Goal: Task Accomplishment & Management: Manage account settings

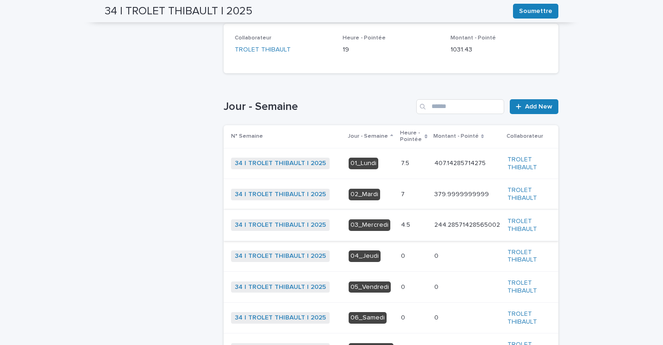
scroll to position [232, 0]
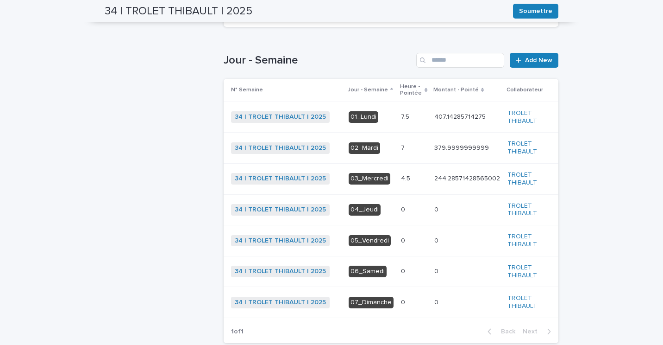
click at [401, 122] on div "7.5 7.5" at bounding box center [414, 116] width 26 height 15
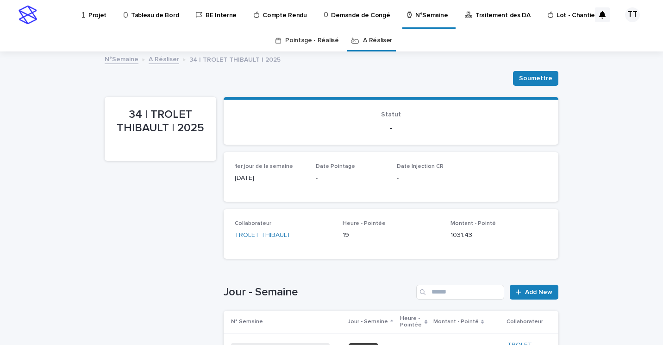
click at [98, 13] on p "Projet" at bounding box center [97, 9] width 18 height 19
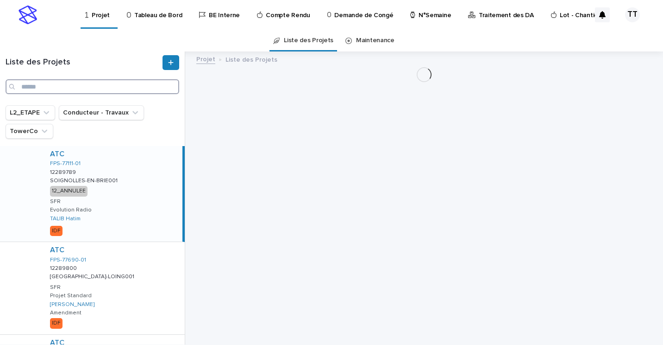
click at [117, 84] on input "Search" at bounding box center [93, 86] width 174 height 15
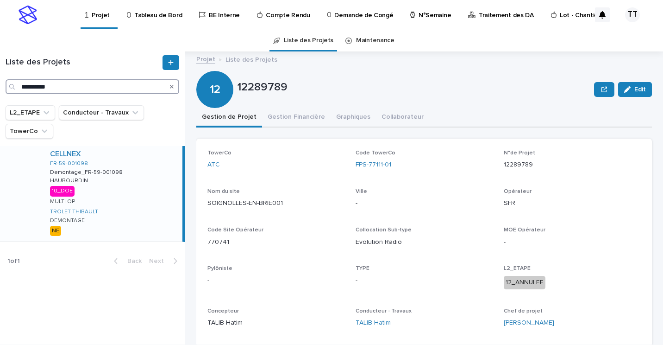
type input "**********"
drag, startPoint x: 155, startPoint y: 180, endPoint x: 132, endPoint y: 185, distance: 23.7
click at [154, 180] on div "CELLNEX FR-59-001098 Demontage_FR-59-001098 Demontage_FR-59-001098 HAUBOURDIN H…" at bounding box center [113, 193] width 140 height 95
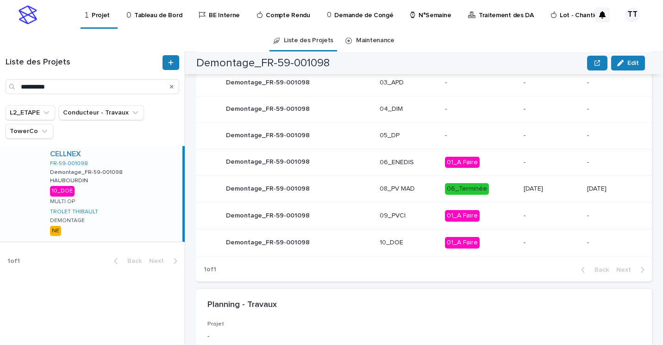
scroll to position [556, 0]
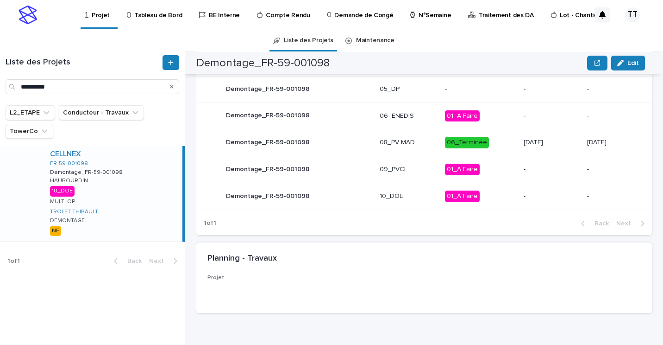
click at [380, 195] on p "10_DOE" at bounding box center [409, 196] width 58 height 8
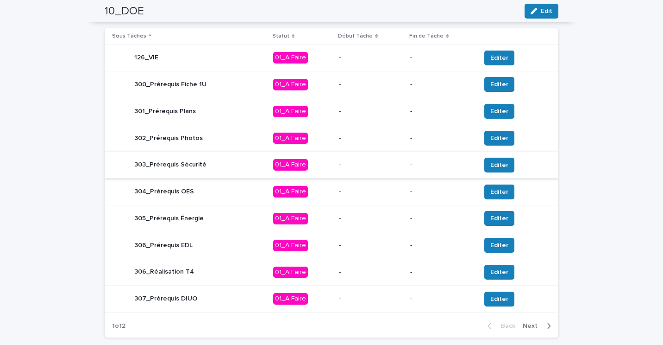
scroll to position [388, 0]
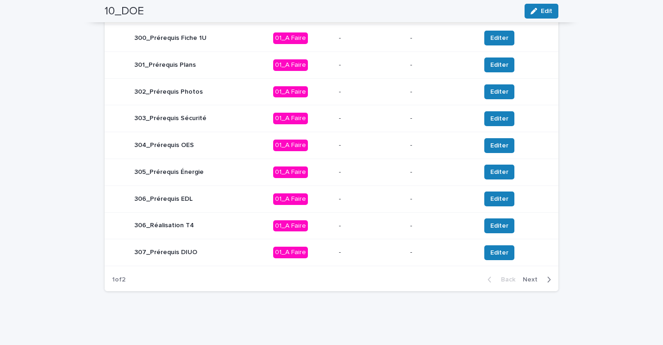
click at [532, 280] on span "Next" at bounding box center [533, 279] width 20 height 6
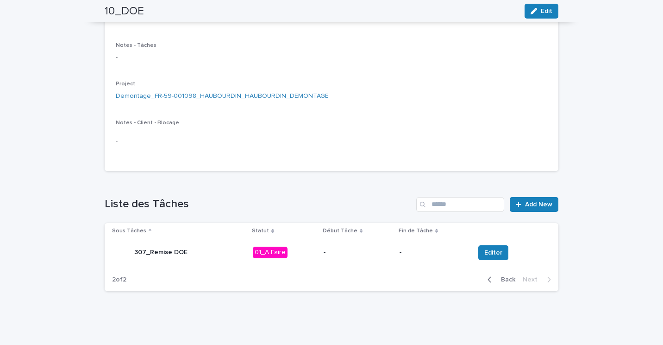
click at [177, 252] on p "307_Remise DOE" at bounding box center [160, 252] width 53 height 8
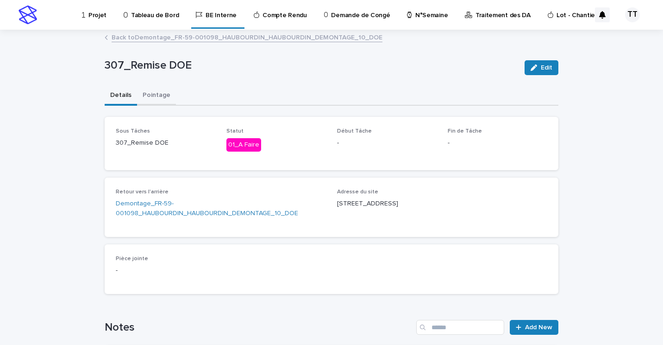
click at [145, 93] on button "Pointage" at bounding box center [156, 95] width 39 height 19
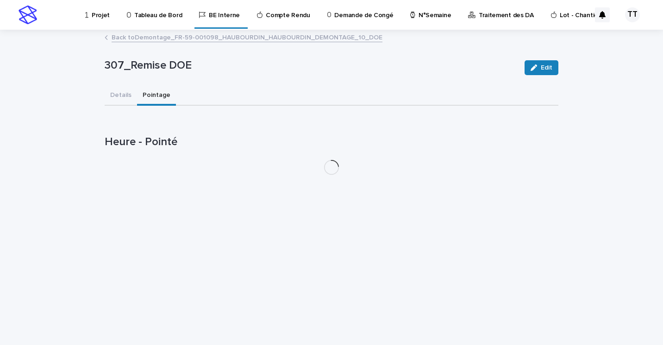
drag, startPoint x: 149, startPoint y: 96, endPoint x: 153, endPoint y: 99, distance: 5.3
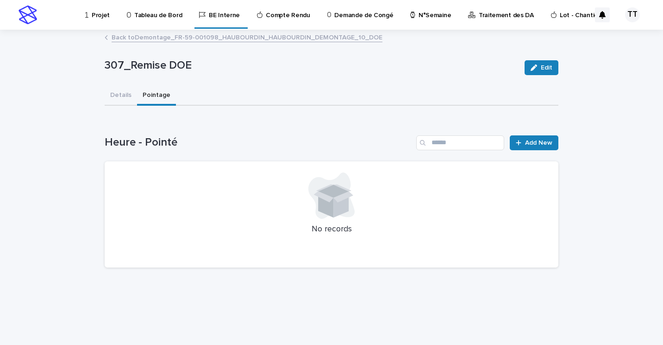
drag, startPoint x: 153, startPoint y: 99, endPoint x: 383, endPoint y: 129, distance: 232.2
click at [383, 129] on div "Loading... Saving… Heure - Pointé Add New No records" at bounding box center [332, 196] width 454 height 158
click at [526, 141] on span "Add New" at bounding box center [538, 142] width 27 height 6
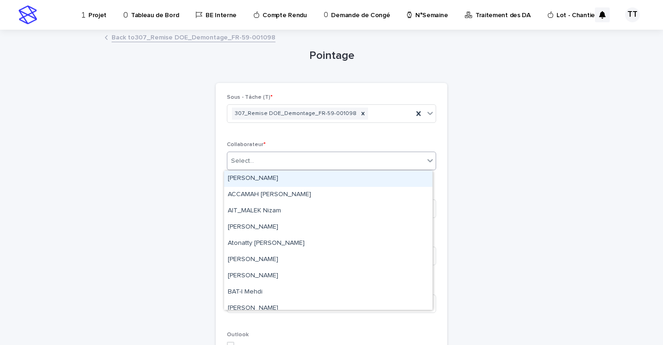
click at [354, 160] on div "Select..." at bounding box center [325, 160] width 197 height 15
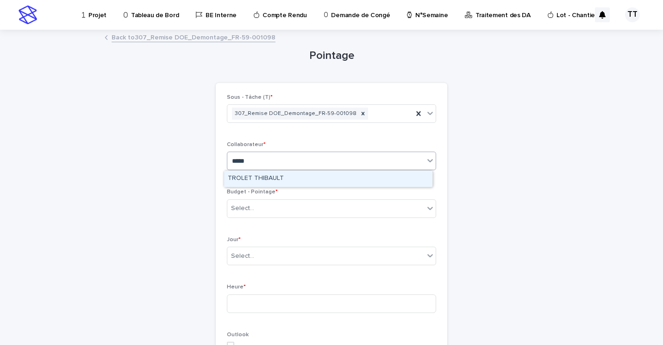
type input "******"
click at [336, 180] on div "TROLET THIBAULT" at bounding box center [328, 179] width 208 height 16
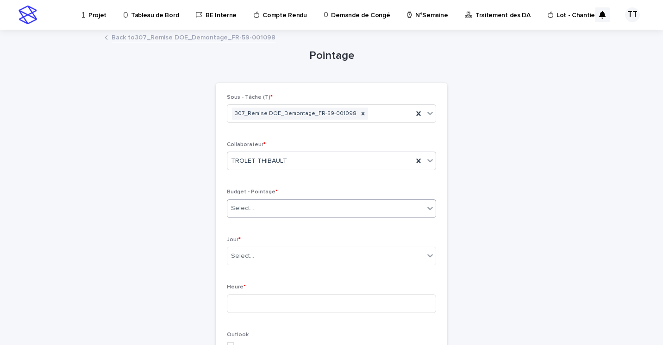
click at [309, 207] on div "Select..." at bounding box center [325, 208] width 197 height 15
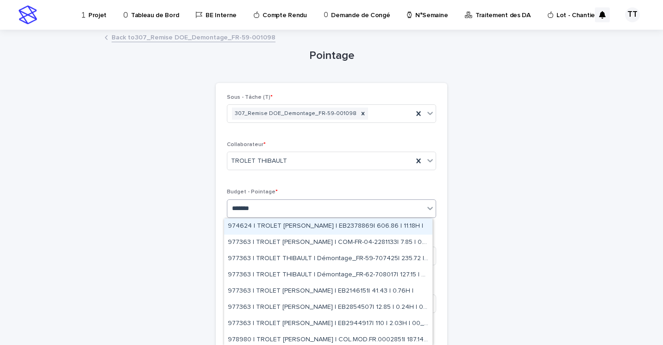
type input "********"
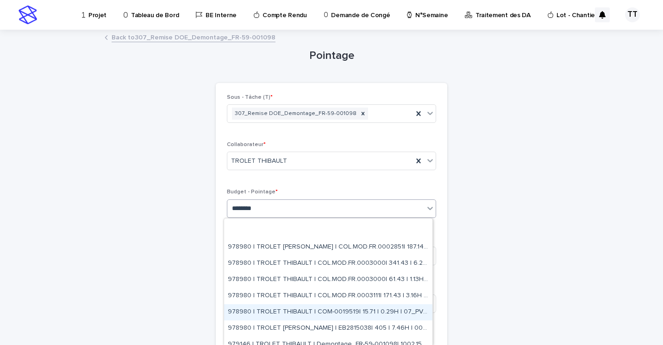
scroll to position [133, 0]
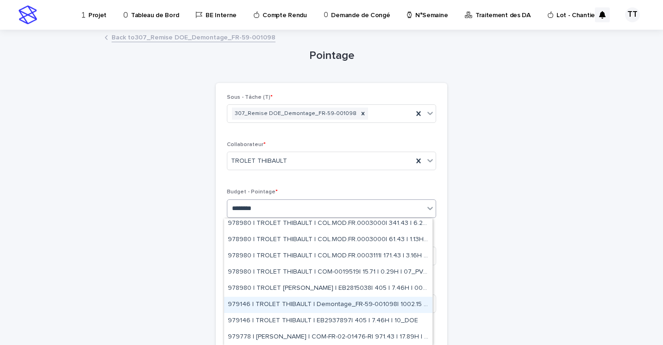
click at [371, 301] on div "979146 | TROLET THIBAULT | Demontage_FR-59-001098| 1002.15 | 18.46H | 10_DOE" at bounding box center [328, 305] width 208 height 16
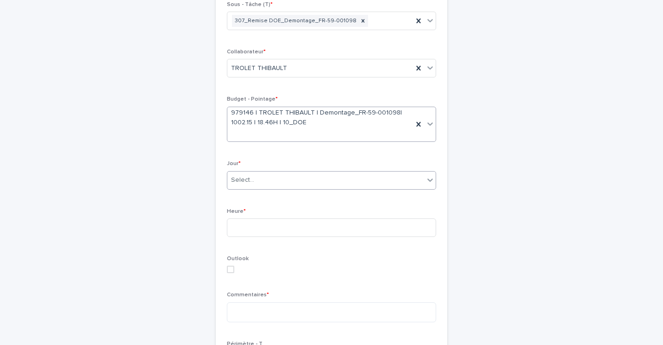
scroll to position [0, 0]
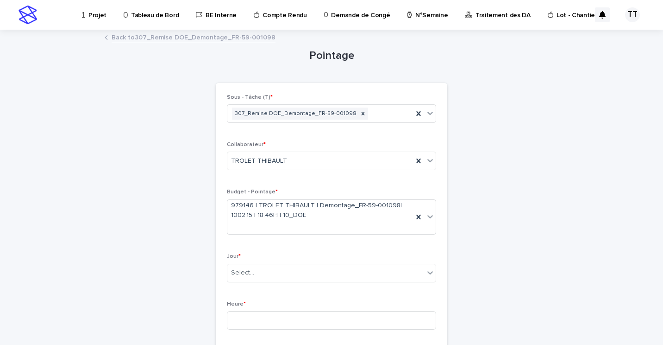
click at [213, 41] on link "Back to 307_Remise DOE_Demontage_FR-59-001098" at bounding box center [194, 37] width 164 height 11
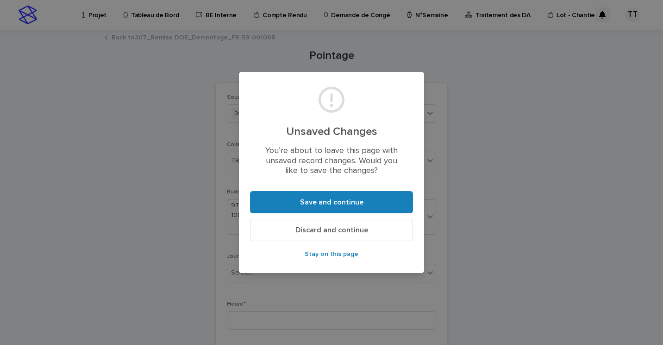
click at [317, 229] on span "Discard and continue" at bounding box center [332, 229] width 73 height 7
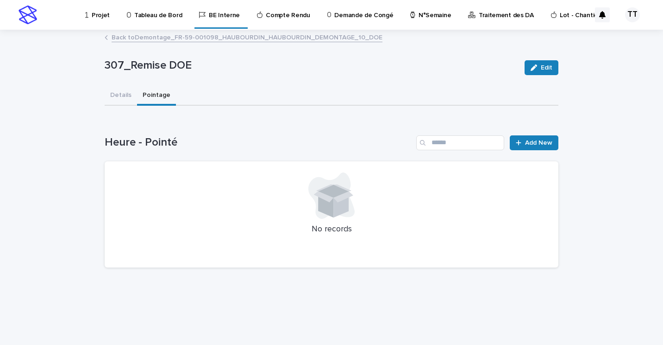
click at [161, 40] on link "Back to Demontage_FR-59-001098_HAUBOURDIN_HAUBOURDIN_DEMONTAGE_10_DOE" at bounding box center [247, 37] width 271 height 11
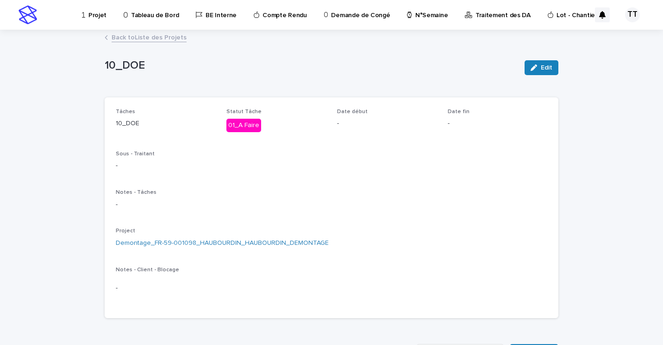
click at [161, 39] on link "Back to Liste des Projets" at bounding box center [149, 37] width 75 height 11
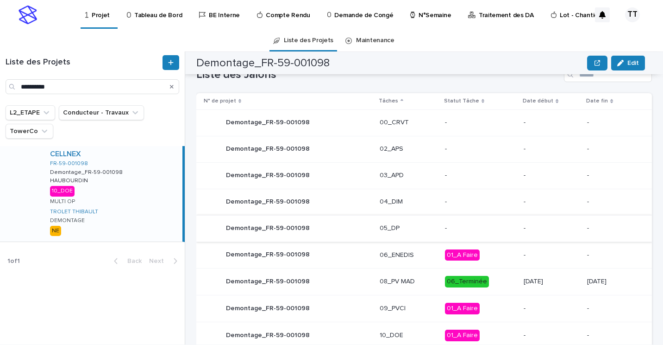
scroll to position [463, 0]
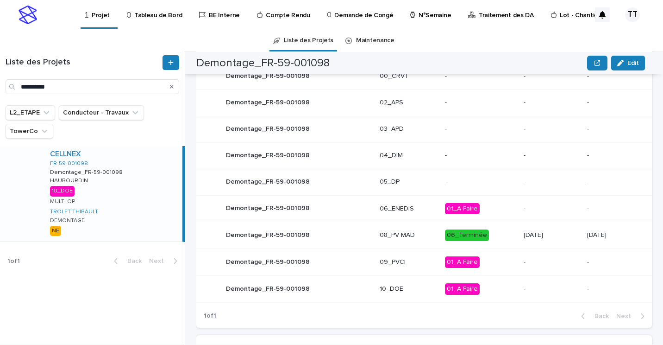
click at [422, 263] on p "09_PVCI" at bounding box center [409, 262] width 58 height 8
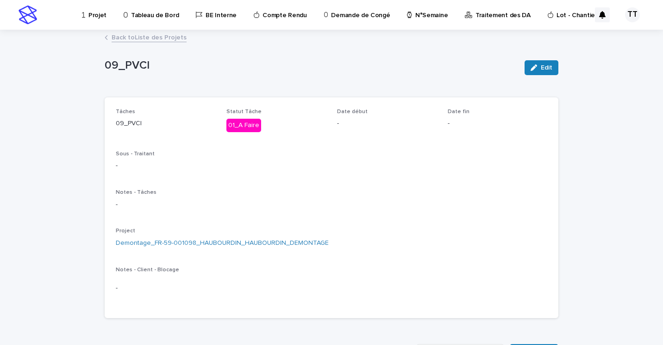
drag, startPoint x: 422, startPoint y: 263, endPoint x: 374, endPoint y: 208, distance: 72.9
click at [374, 208] on p "-" at bounding box center [332, 205] width 432 height 10
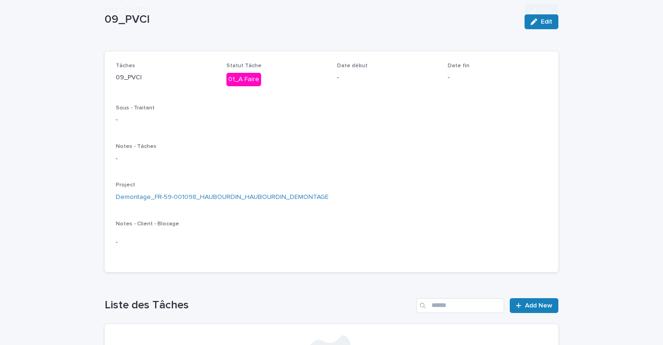
scroll to position [139, 0]
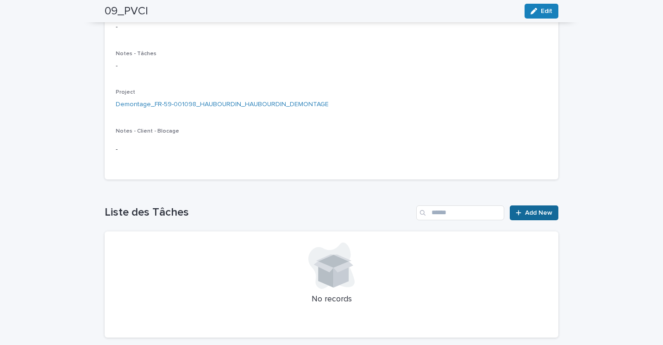
click at [535, 211] on span "Add New" at bounding box center [538, 212] width 27 height 6
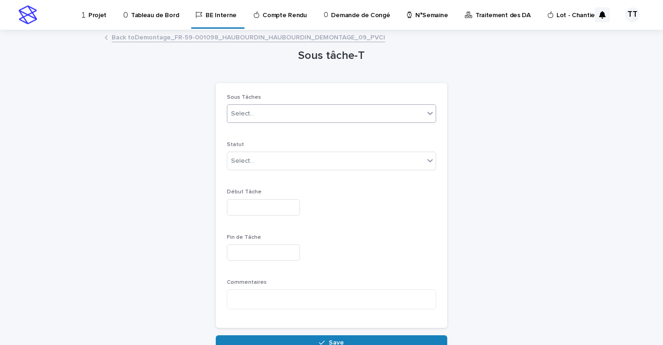
click at [278, 107] on div "Select..." at bounding box center [325, 113] width 197 height 15
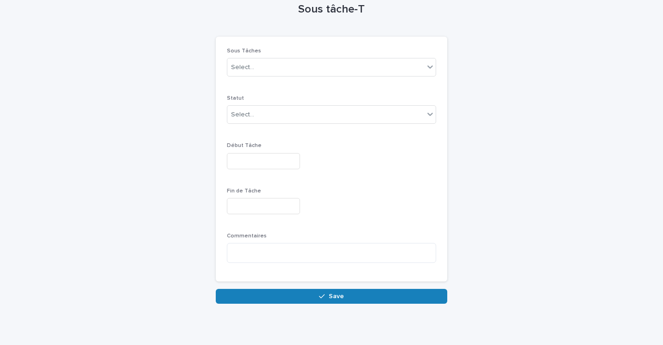
drag, startPoint x: 291, startPoint y: 178, endPoint x: 260, endPoint y: 128, distance: 58.6
click at [260, 128] on div "Statut Select..." at bounding box center [331, 113] width 209 height 36
click at [287, 67] on div "Select..." at bounding box center [325, 67] width 197 height 15
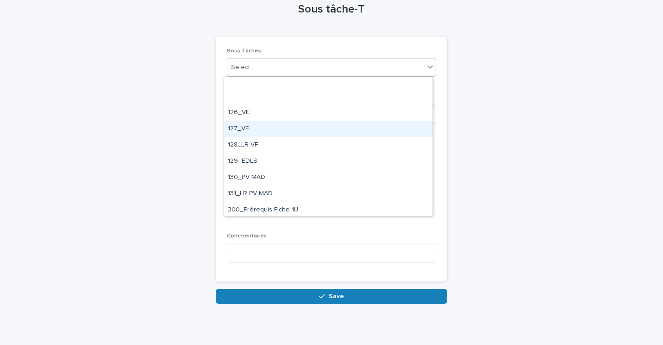
scroll to position [764, 0]
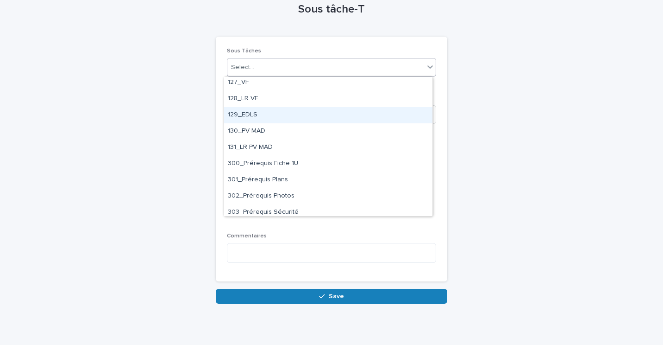
click at [282, 117] on div "129_EDLS" at bounding box center [328, 115] width 208 height 16
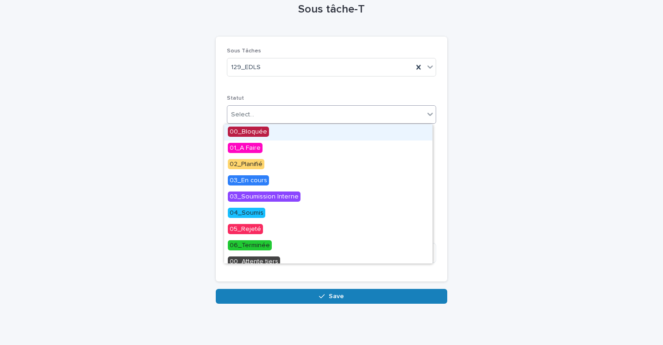
click at [291, 112] on div "Select..." at bounding box center [325, 114] width 197 height 15
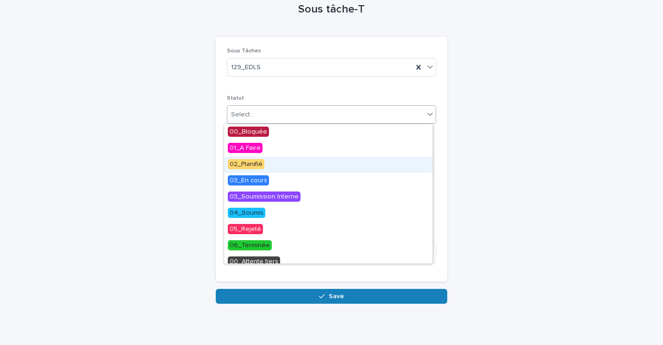
click at [259, 165] on span "02_Planifié" at bounding box center [246, 164] width 37 height 10
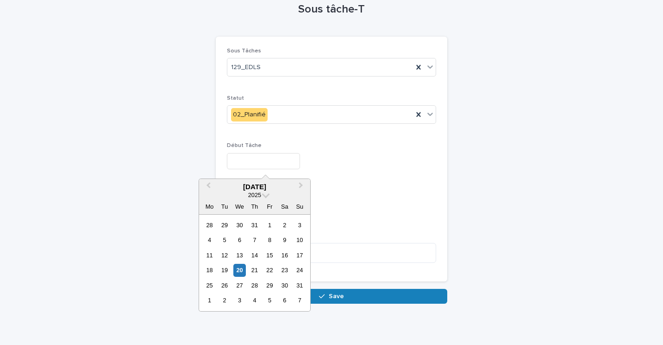
click at [278, 160] on input "text" at bounding box center [263, 161] width 73 height 16
click at [240, 269] on div "20" at bounding box center [240, 270] width 13 height 13
type input "*********"
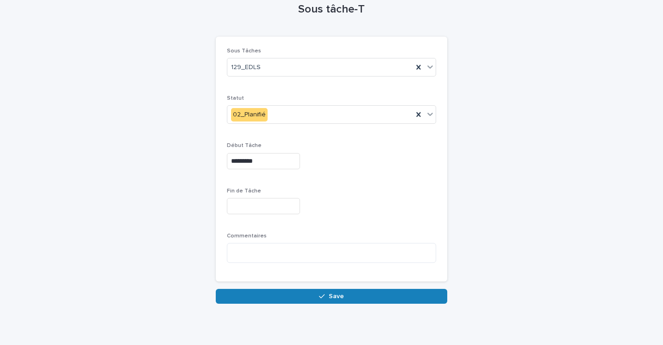
click at [266, 213] on input "text" at bounding box center [263, 206] width 73 height 16
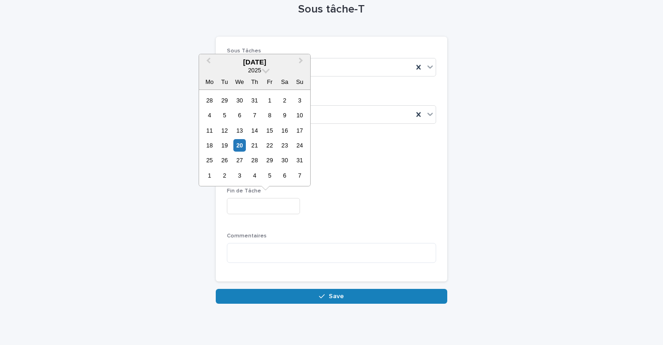
click at [240, 140] on div "20" at bounding box center [240, 145] width 13 height 13
type input "*********"
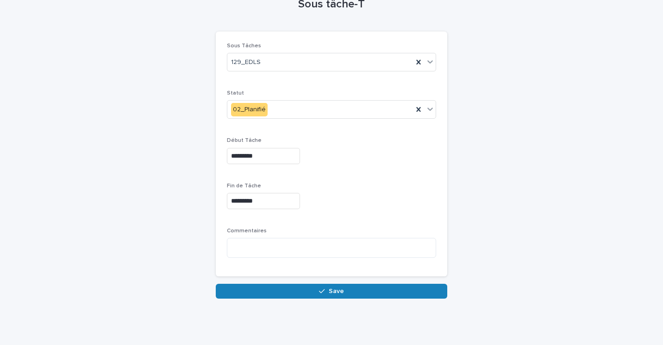
scroll to position [0, 0]
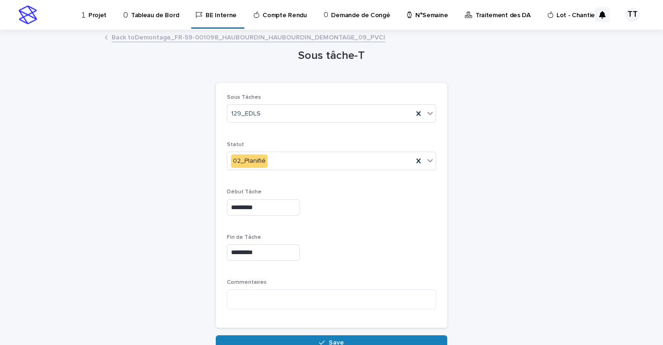
click at [225, 37] on link "Back to Demontage_FR-59-001098_HAUBOURDIN_HAUBOURDIN_DEMONTAGE_09_PVCI" at bounding box center [249, 37] width 274 height 11
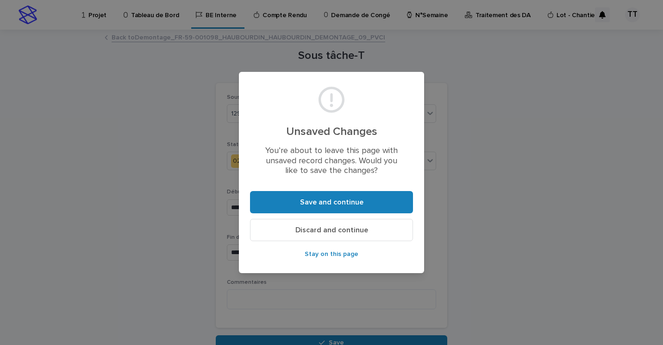
click at [325, 231] on span "Discard and continue" at bounding box center [332, 229] width 73 height 7
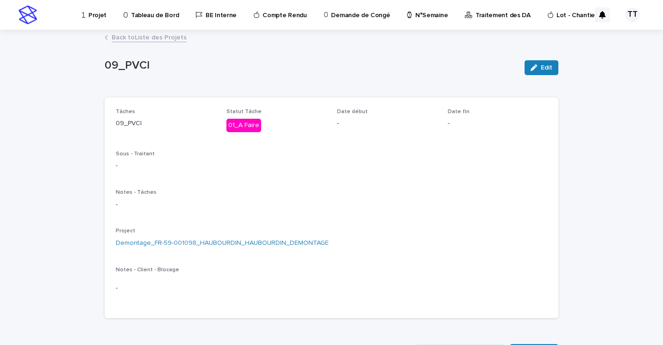
scroll to position [185, 0]
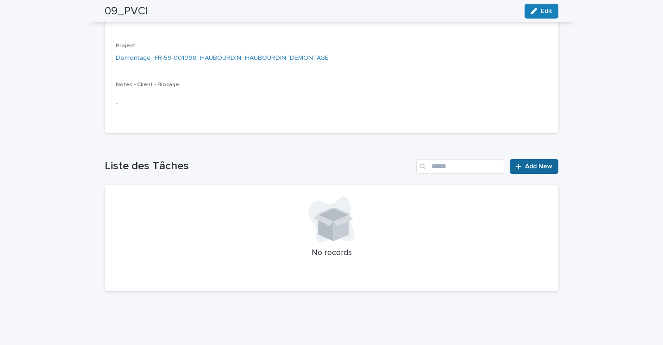
click at [538, 164] on span "Add New" at bounding box center [538, 166] width 27 height 6
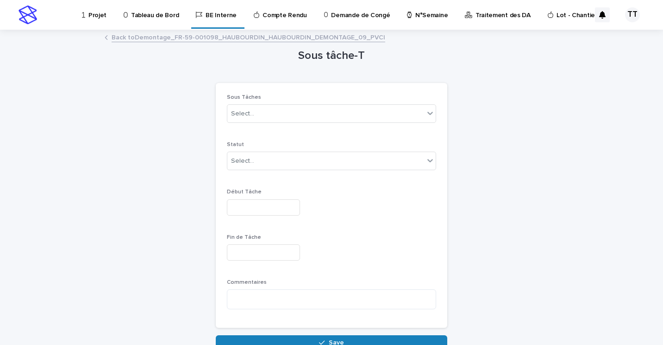
click at [249, 35] on link "Back to Demontage_FR-59-001098_HAUBOURDIN_HAUBOURDIN_DEMONTAGE_09_PVCI" at bounding box center [249, 37] width 274 height 11
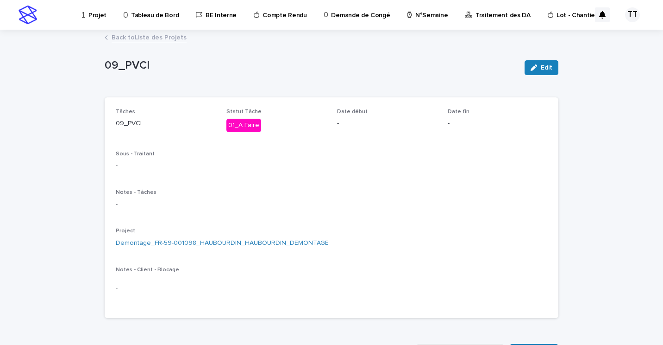
click at [154, 39] on link "Back to Liste des Projets" at bounding box center [149, 37] width 75 height 11
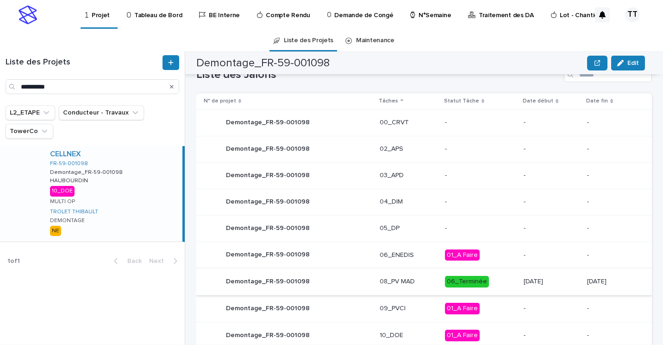
scroll to position [463, 0]
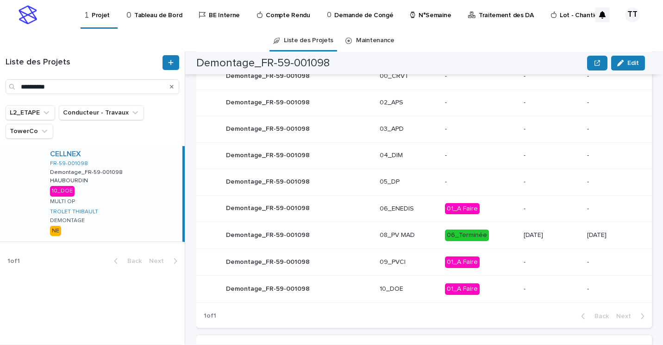
drag, startPoint x: 389, startPoint y: 267, endPoint x: 491, endPoint y: 320, distance: 114.8
click at [491, 320] on div "1 of 1 Back Next" at bounding box center [424, 315] width 456 height 23
click at [392, 280] on td "10_DOE" at bounding box center [408, 288] width 65 height 27
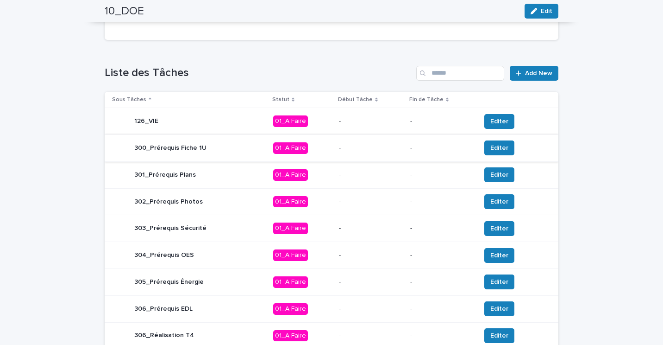
scroll to position [324, 0]
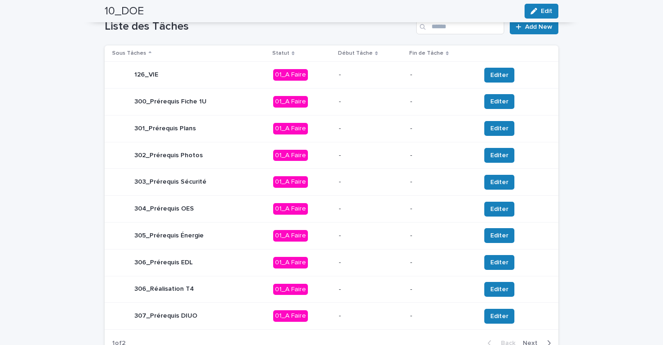
drag, startPoint x: 331, startPoint y: 200, endPoint x: 637, endPoint y: 231, distance: 307.9
click at [642, 231] on div "Loading... Saving… Loading... Saving… 10_DOE Edit 10_DOE Edit Sorry, there was …" at bounding box center [331, 57] width 663 height 702
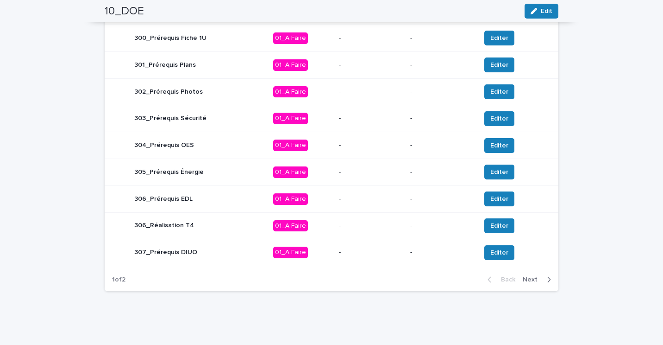
click at [250, 198] on div "306_Prérequis EDL" at bounding box center [189, 199] width 154 height 19
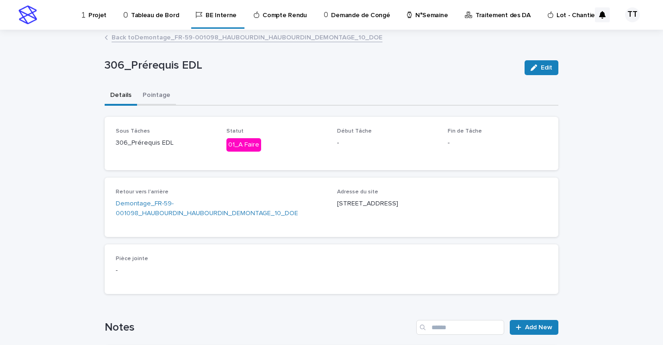
click at [160, 93] on button "Pointage" at bounding box center [156, 95] width 39 height 19
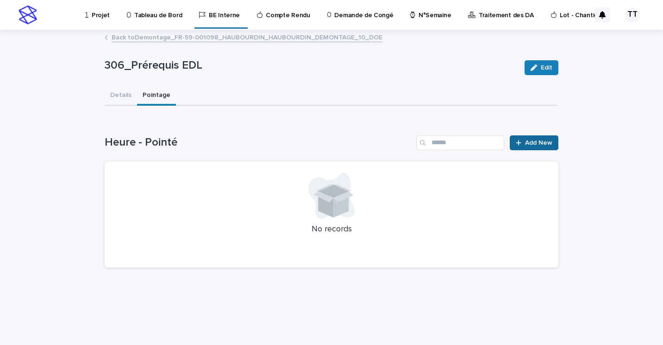
click at [537, 142] on span "Add New" at bounding box center [538, 142] width 27 height 6
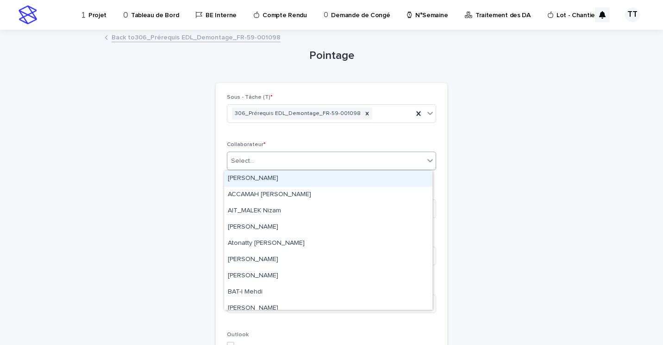
click at [354, 158] on div "Select..." at bounding box center [325, 160] width 197 height 15
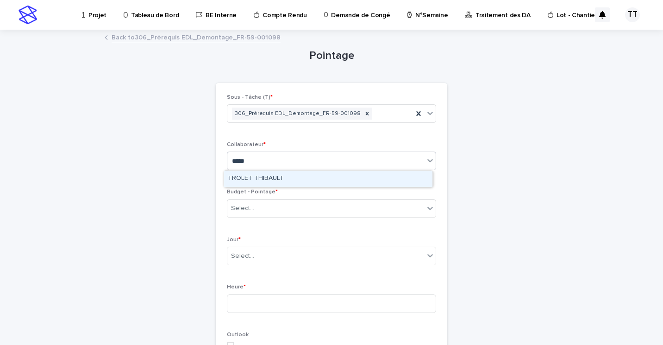
type input "******"
click at [353, 181] on div "TROLET THIBAULT" at bounding box center [328, 179] width 208 height 16
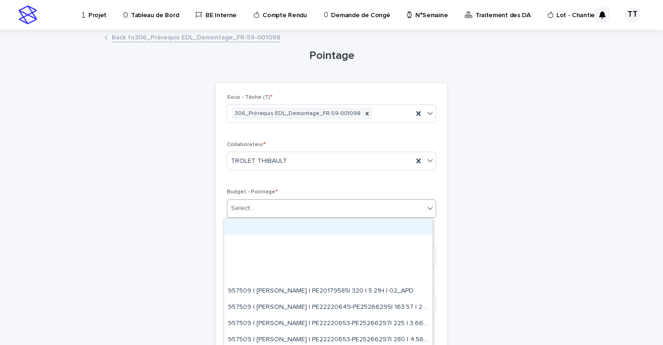
click at [351, 210] on div "Select..." at bounding box center [325, 208] width 197 height 15
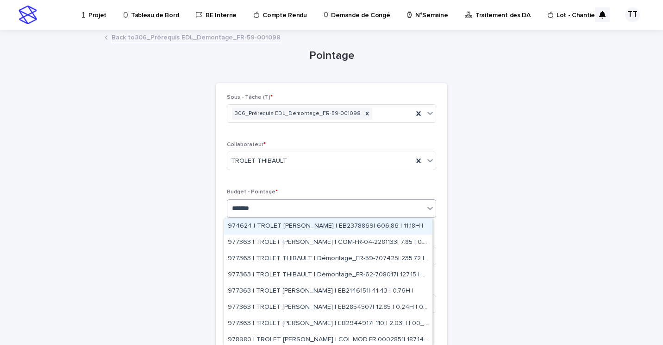
type input "********"
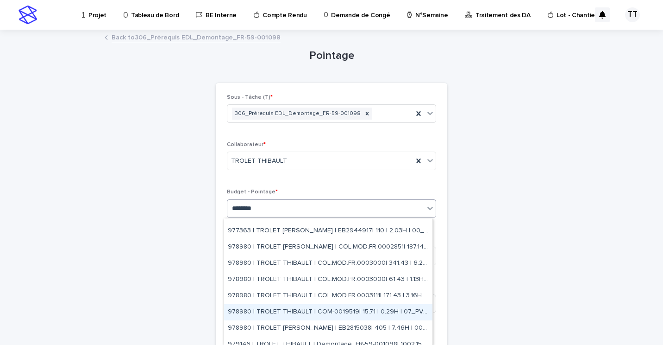
scroll to position [133, 0]
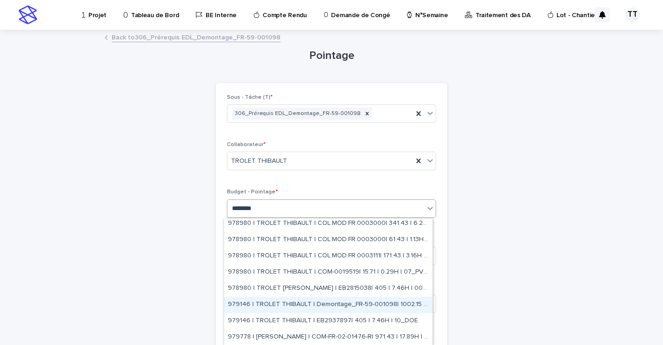
click at [344, 302] on div "979146 | TROLET THIBAULT | Demontage_FR-59-001098| 1002.15 | 18.46H | 10_DOE" at bounding box center [328, 305] width 208 height 16
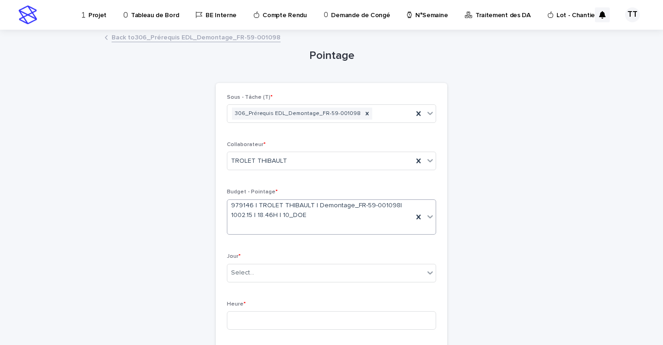
scroll to position [93, 0]
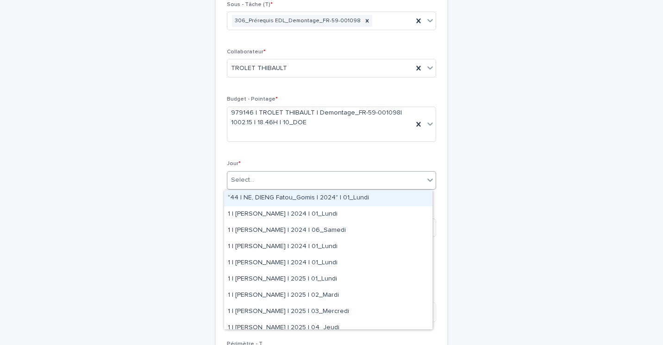
click at [326, 183] on div "Select..." at bounding box center [325, 179] width 197 height 15
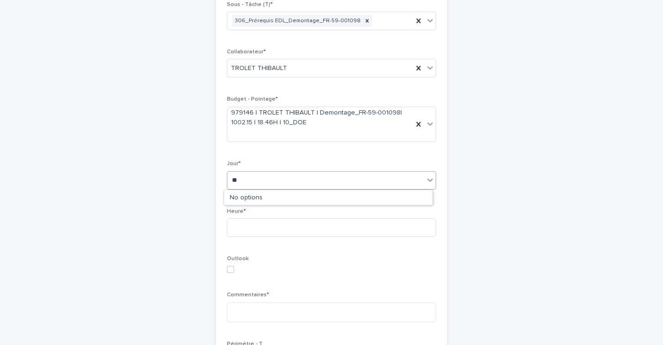
type input "*"
type input "******"
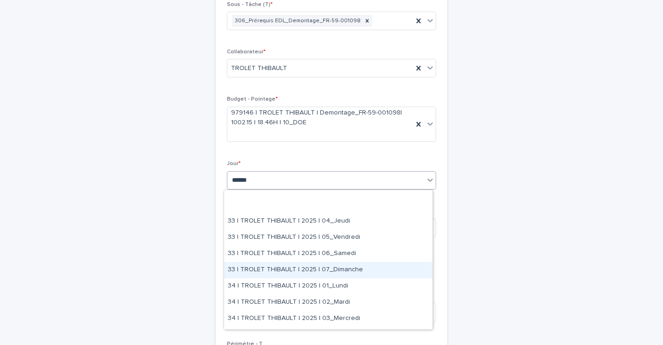
scroll to position [185, 0]
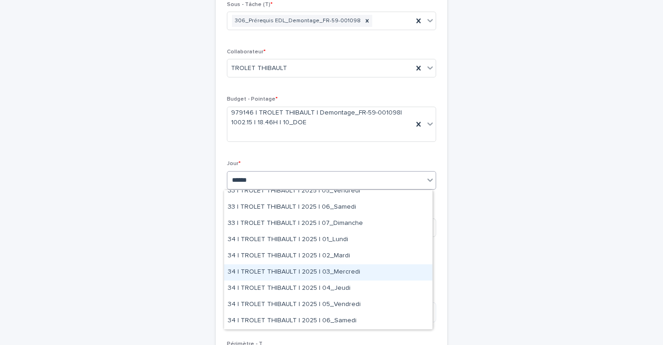
click at [306, 270] on div "34 | TROLET THIBAULT | 2025 | 03_Mercredi" at bounding box center [328, 272] width 208 height 16
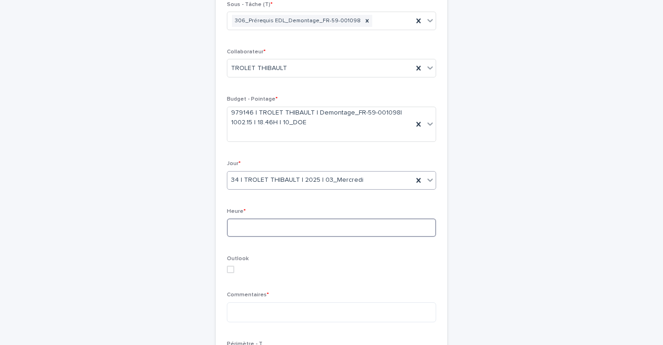
click at [268, 230] on input at bounding box center [331, 227] width 209 height 19
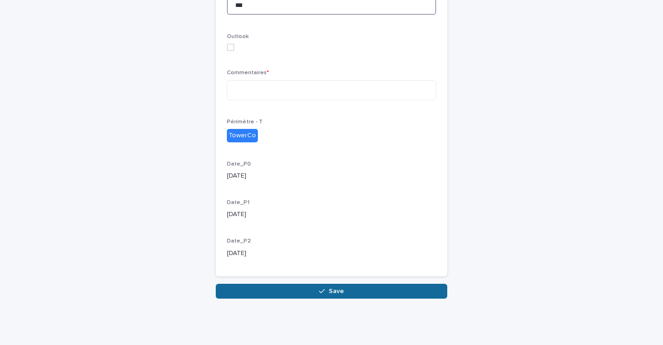
type input "***"
click at [333, 290] on span "Save" at bounding box center [336, 291] width 15 height 6
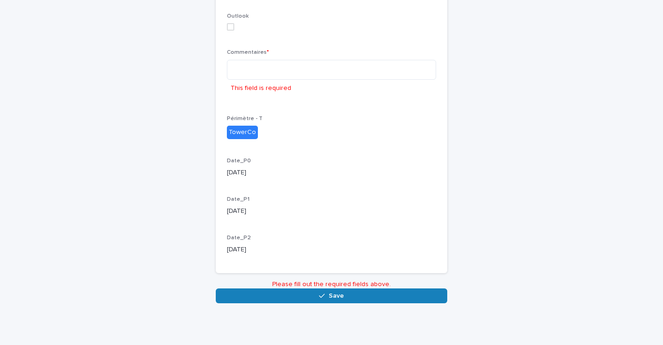
scroll to position [338, 0]
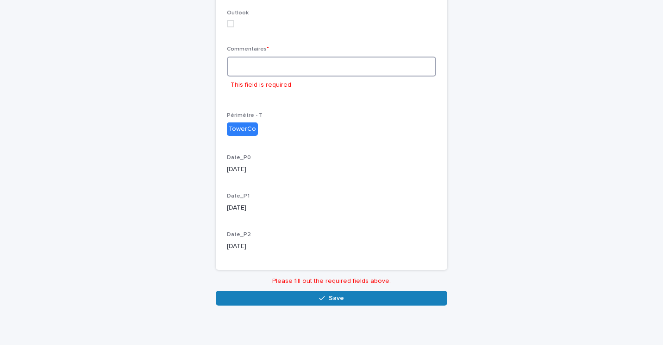
click at [292, 69] on textarea at bounding box center [331, 67] width 209 height 20
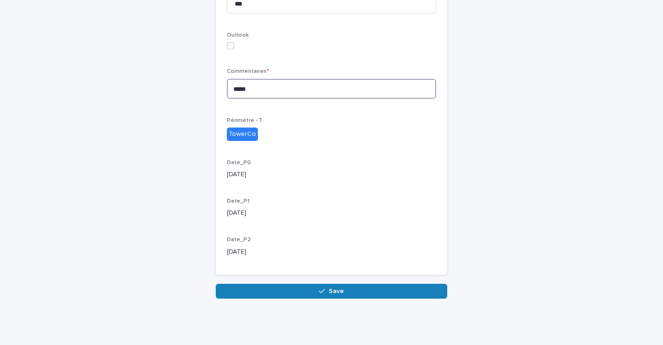
scroll to position [315, 0]
type textarea "*"
click at [311, 90] on textarea "**********" at bounding box center [331, 90] width 209 height 20
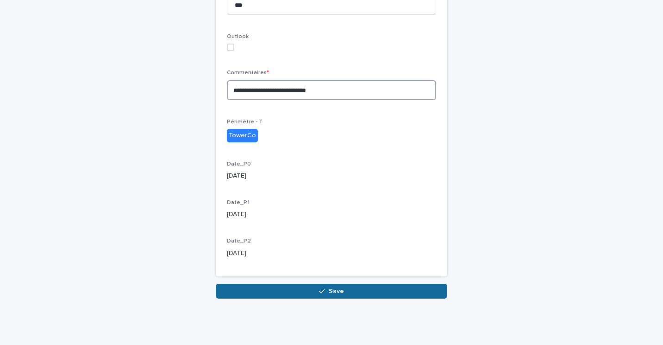
type textarea "**********"
click at [329, 290] on span "Save" at bounding box center [336, 291] width 15 height 6
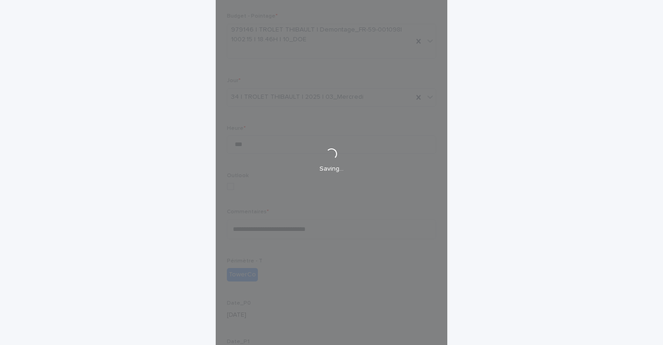
scroll to position [83, 0]
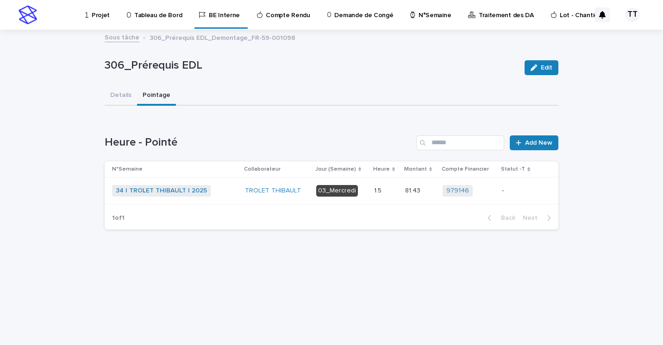
click at [499, 197] on td "-" at bounding box center [518, 190] width 39 height 27
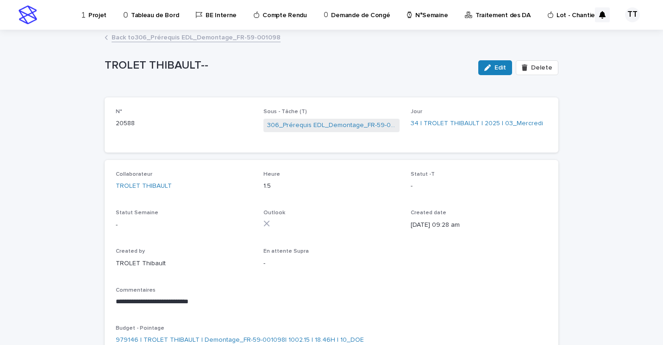
click at [438, 186] on p "-" at bounding box center [479, 186] width 137 height 10
click at [505, 67] on span "Edit" at bounding box center [501, 67] width 12 height 6
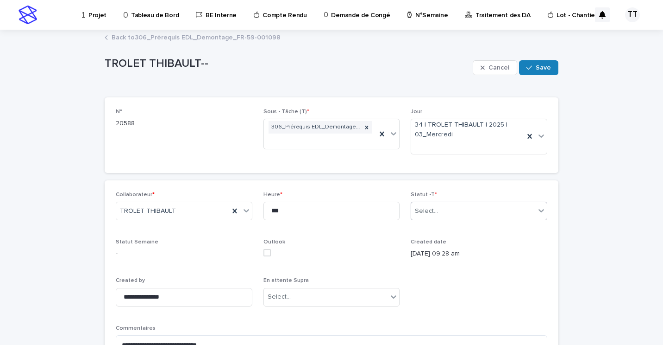
click at [449, 214] on div "Select..." at bounding box center [473, 210] width 124 height 15
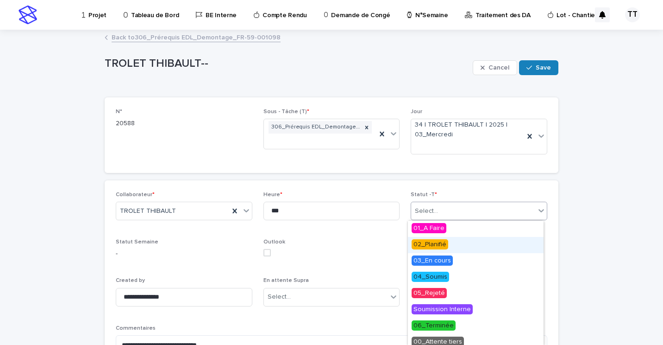
click at [443, 251] on div "02_Planifié" at bounding box center [476, 245] width 136 height 16
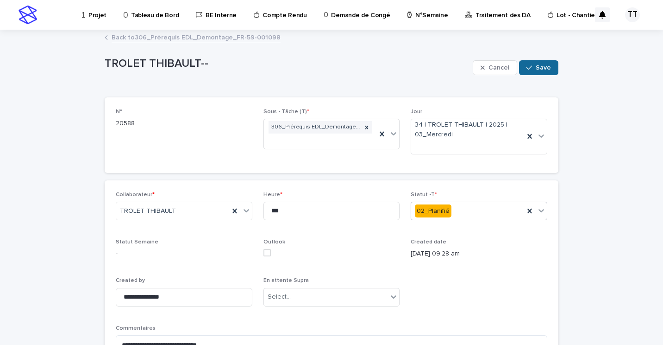
click at [536, 72] on button "Save" at bounding box center [538, 67] width 39 height 15
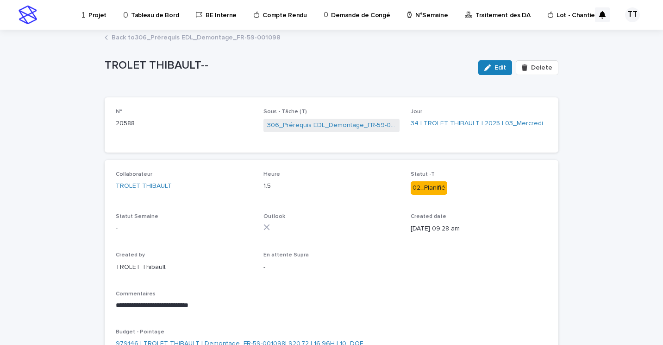
click at [204, 39] on link "Back to 306_Prérequis EDL_Demontage_FR-59-001098" at bounding box center [196, 37] width 169 height 11
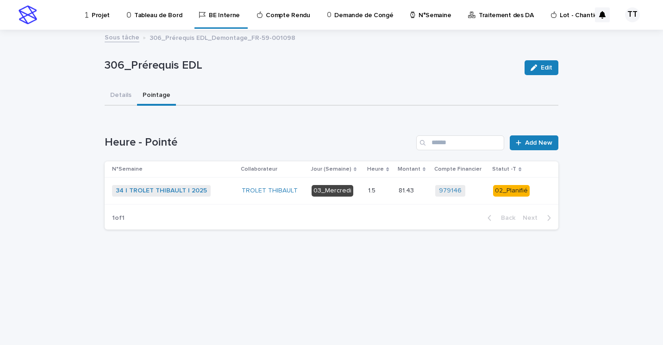
click at [98, 13] on p "Projet" at bounding box center [101, 9] width 18 height 19
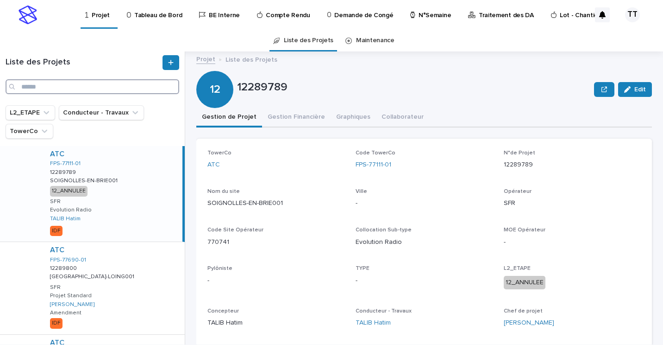
click at [76, 81] on input "Search" at bounding box center [93, 86] width 174 height 15
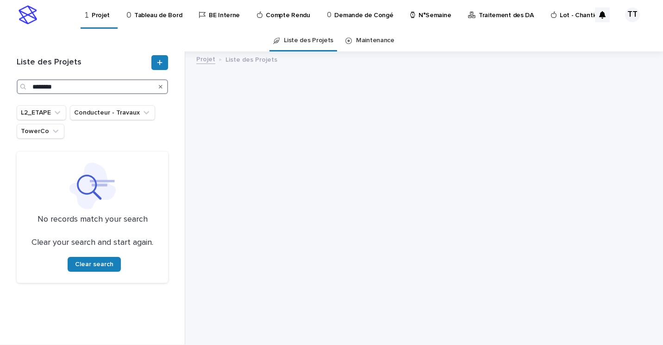
click at [36, 84] on input "********" at bounding box center [93, 86] width 152 height 15
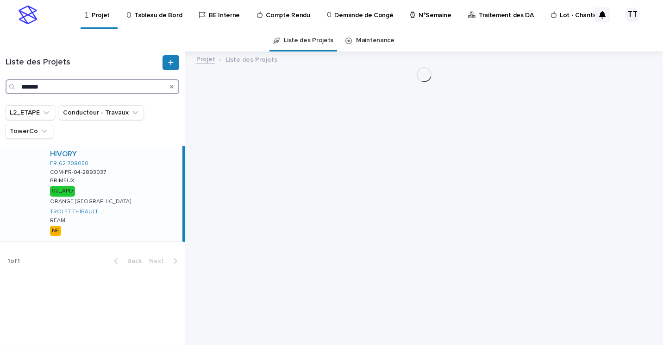
type input "*******"
click at [137, 192] on div "HIVORY FR-62-708050 COM-FR-04-2893037 COM-FR-04-2893037 BRIMEUX BRIMEUX 02_APD …" at bounding box center [113, 193] width 140 height 95
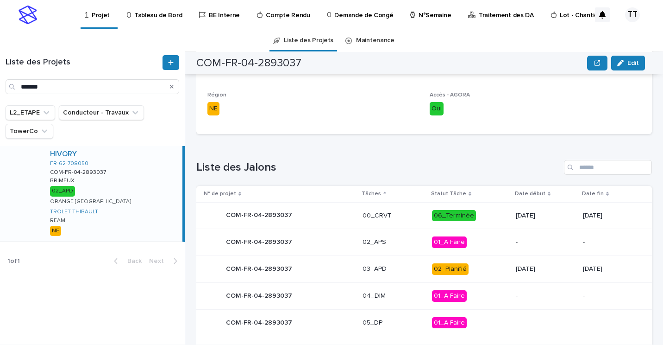
scroll to position [371, 0]
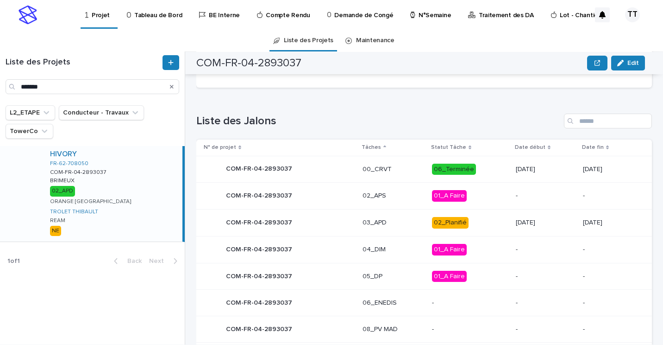
click at [397, 223] on p "03_APD" at bounding box center [394, 223] width 62 height 8
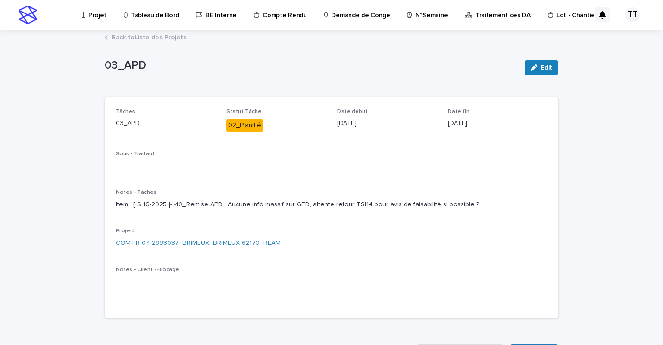
click at [164, 36] on link "Back to Liste des Projets" at bounding box center [149, 37] width 75 height 11
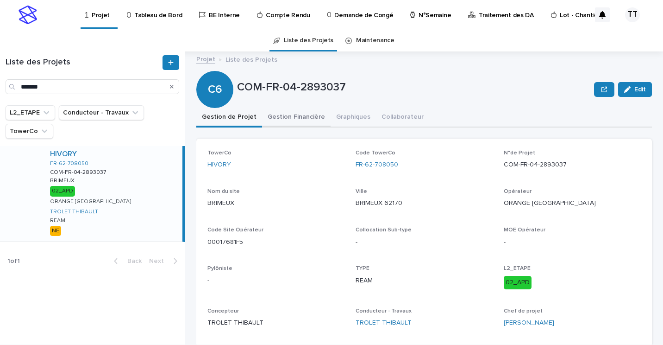
click at [291, 122] on button "Gestion Financière" at bounding box center [296, 117] width 69 height 19
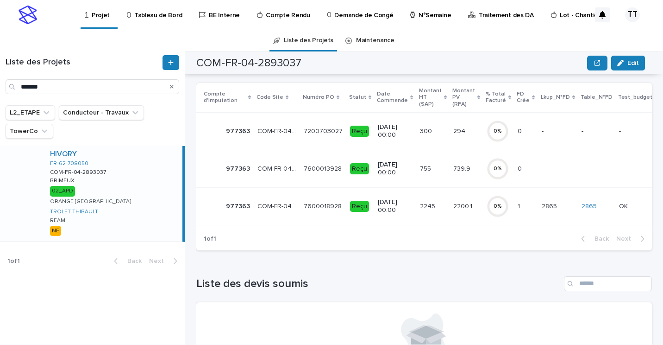
scroll to position [54, 0]
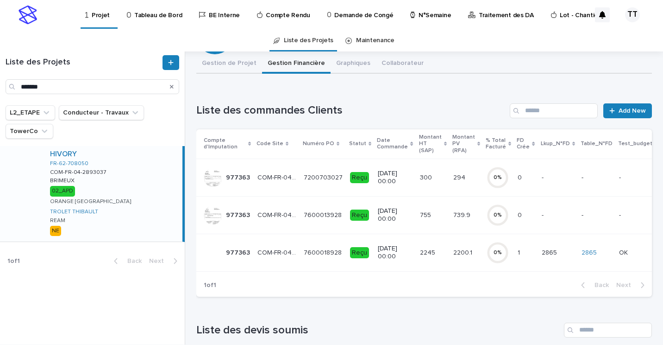
click at [395, 221] on p "[DATE] 00:00" at bounding box center [395, 215] width 34 height 16
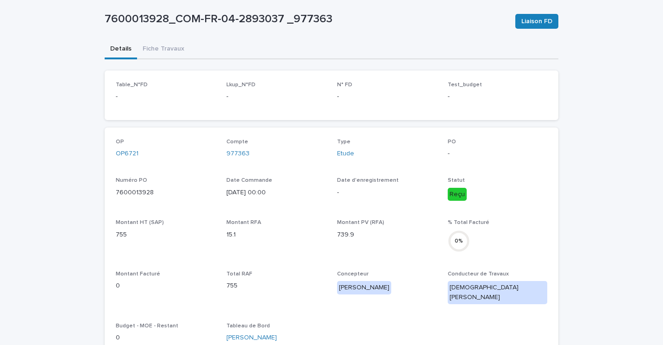
scroll to position [54, 0]
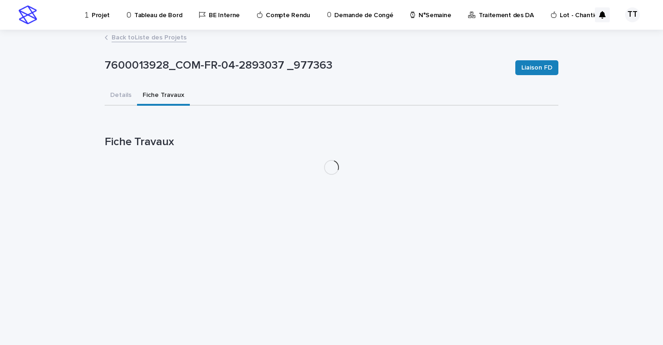
click at [146, 39] on div "Projet Tableau de Bord BE Interne Compte Rendu Demande de Congé N°Semaine Trait…" at bounding box center [331, 172] width 663 height 345
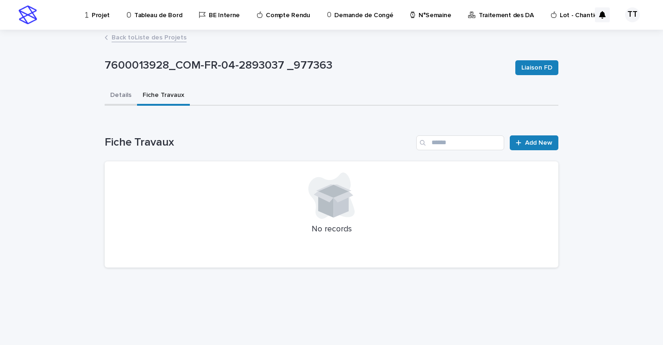
click at [120, 97] on button "Details" at bounding box center [121, 95] width 32 height 19
click at [161, 91] on button "Fiche Travaux" at bounding box center [163, 95] width 53 height 19
click at [517, 146] on link "Add New" at bounding box center [534, 142] width 49 height 15
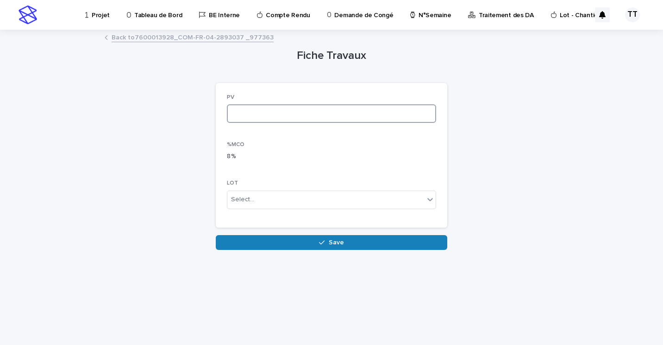
click at [293, 116] on input at bounding box center [331, 113] width 209 height 19
click at [196, 38] on link "Back to 7600013928_COM-FR-04-2893037 _977363" at bounding box center [193, 37] width 162 height 11
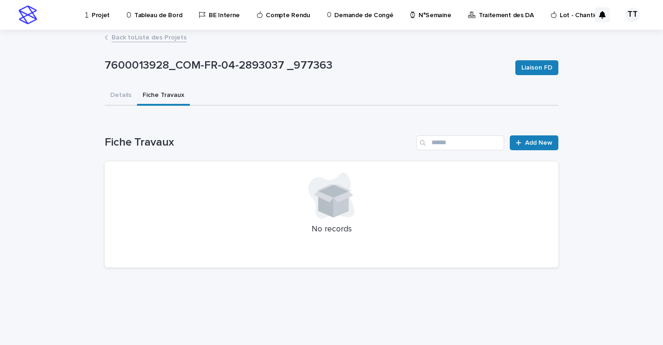
click at [143, 37] on link "Back to Liste des Projets" at bounding box center [149, 37] width 75 height 11
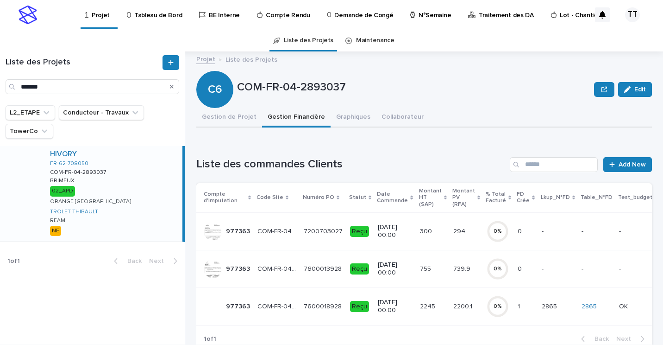
click at [384, 303] on p "[DATE] 00:00" at bounding box center [395, 306] width 34 height 16
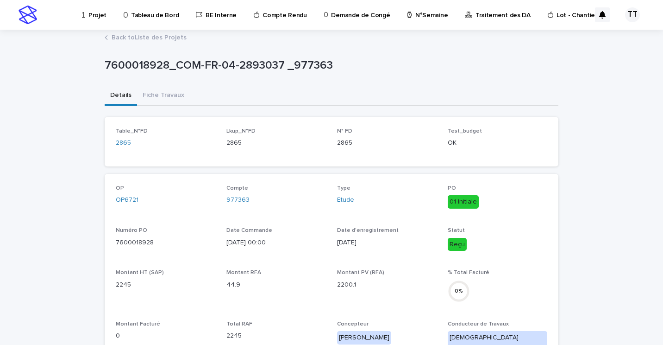
scroll to position [46, 0]
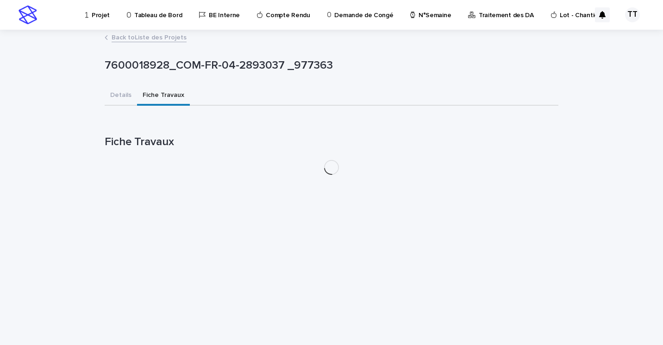
click at [165, 51] on div "7600018928_COM-FR-04-2893037 _977363 7600018928_COM-FR-04-2893037 _977363 Sorry…" at bounding box center [332, 107] width 454 height 152
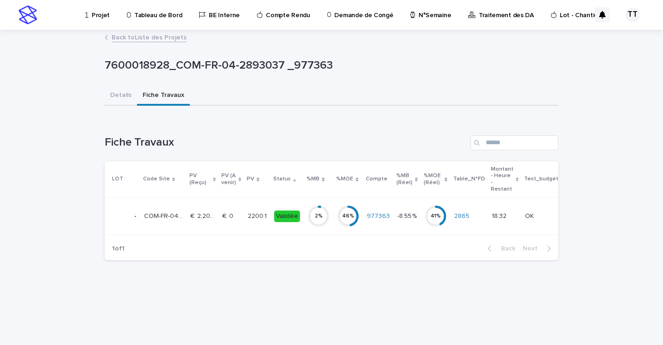
click at [394, 226] on td "-8.55 % -8.55 %" at bounding box center [407, 216] width 27 height 38
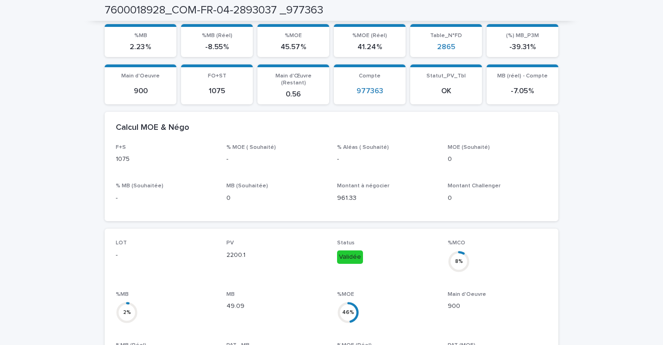
scroll to position [46, 0]
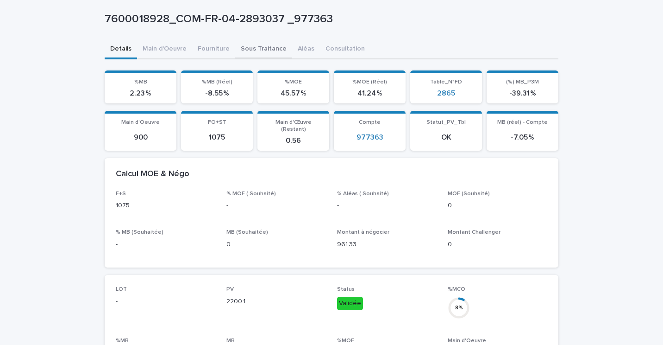
click at [235, 50] on div "7600018928_COM-FR-04-2893037 _977363 7600018928_COM-FR-04-2893037 _977363 Sorry…" at bounding box center [332, 349] width 454 height 731
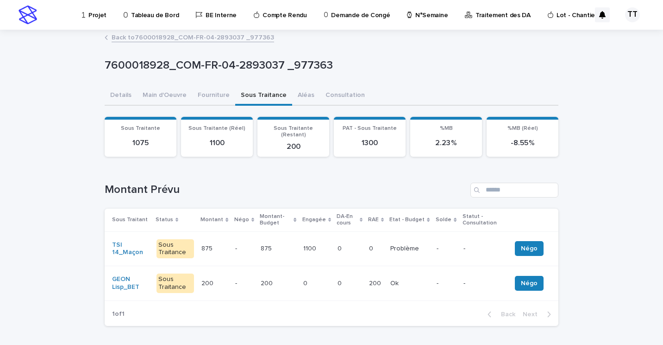
scroll to position [46, 0]
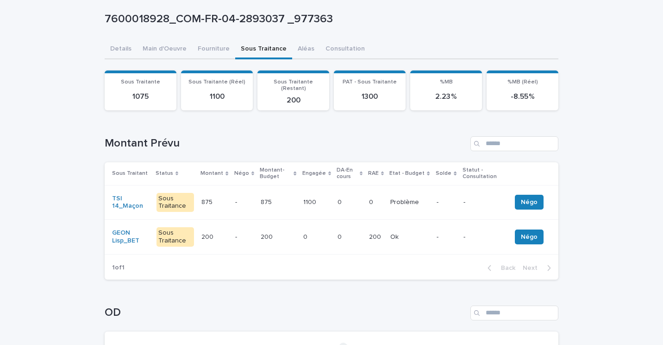
click at [425, 233] on p at bounding box center [410, 237] width 39 height 8
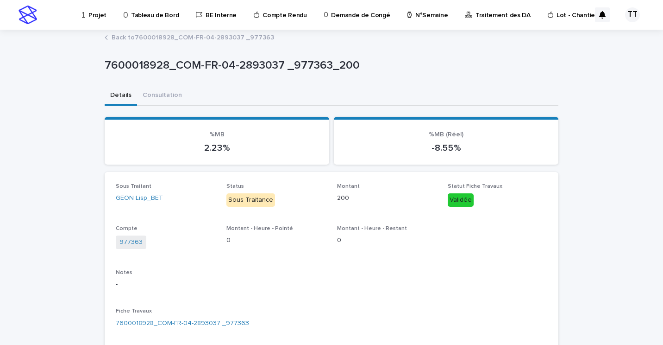
scroll to position [46, 0]
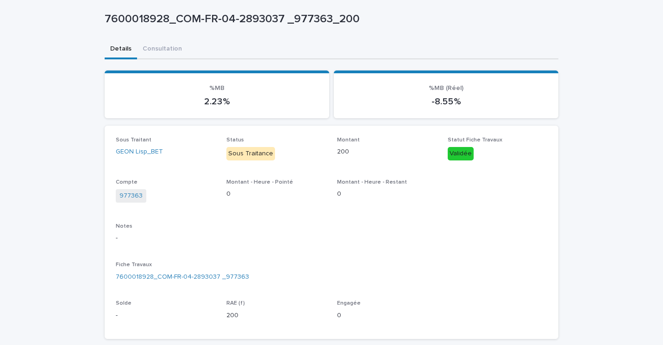
drag, startPoint x: 410, startPoint y: 230, endPoint x: 337, endPoint y: 244, distance: 74.6
click at [337, 244] on div "Notes -" at bounding box center [332, 236] width 432 height 27
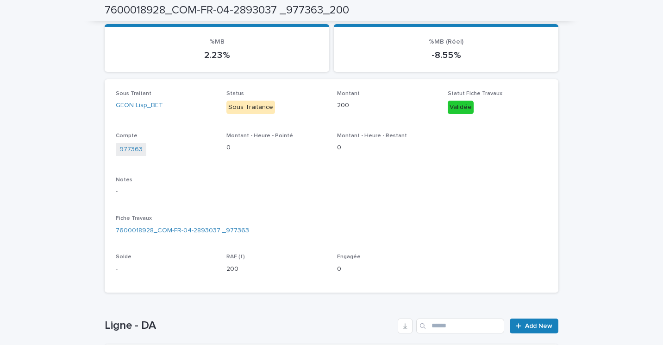
scroll to position [139, 0]
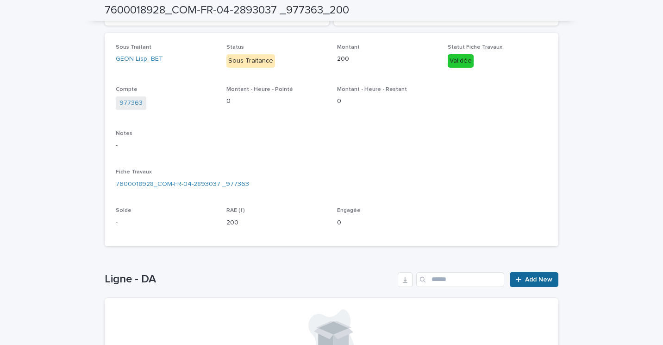
click at [527, 277] on span "Add New" at bounding box center [538, 279] width 27 height 6
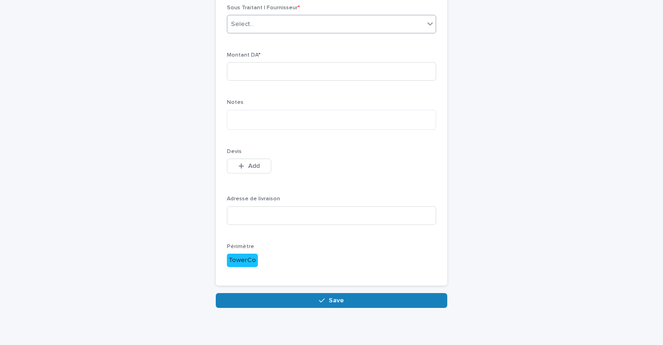
click at [318, 25] on div "Select..." at bounding box center [325, 24] width 197 height 15
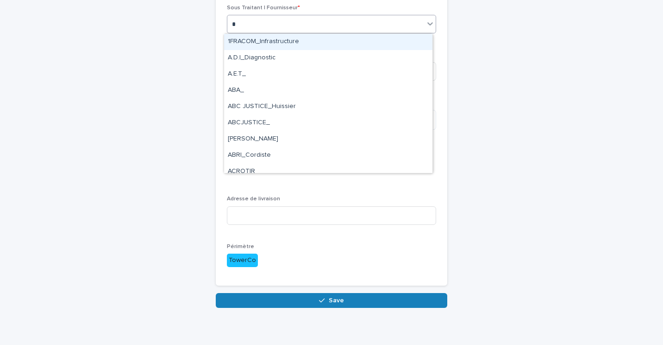
type input "**"
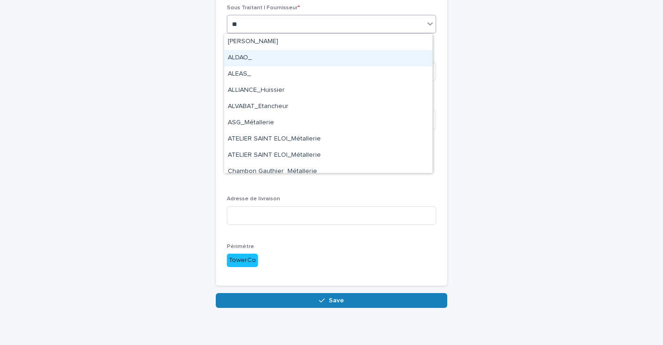
click at [302, 56] on div "ALDAO_" at bounding box center [328, 58] width 208 height 16
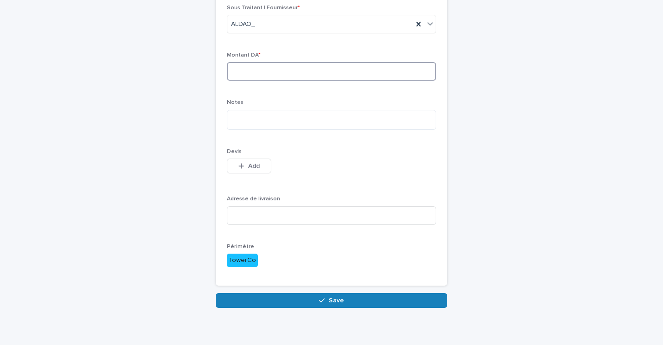
click at [311, 67] on input at bounding box center [331, 71] width 209 height 19
type input "***"
click at [380, 118] on textarea at bounding box center [331, 120] width 209 height 20
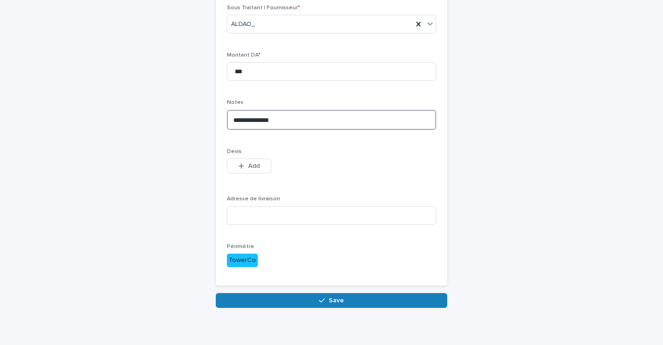
type textarea "**********"
click at [244, 161] on button "Add" at bounding box center [249, 165] width 44 height 15
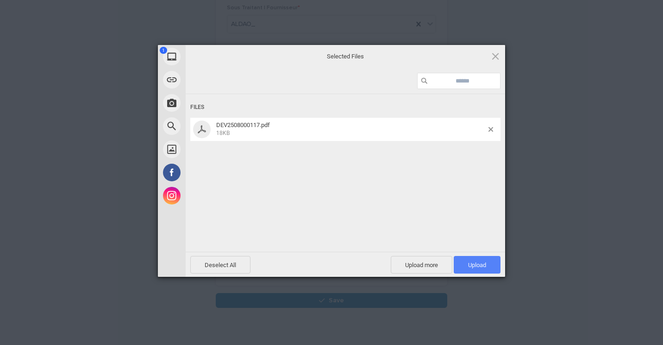
click at [489, 261] on span "Upload 1" at bounding box center [477, 265] width 47 height 18
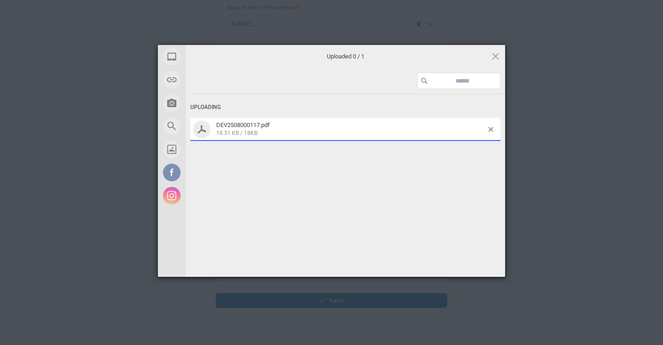
scroll to position [106, 0]
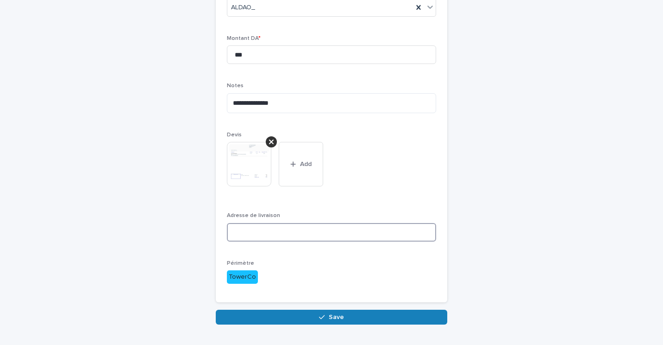
click at [341, 238] on input at bounding box center [331, 232] width 209 height 19
type input "****"
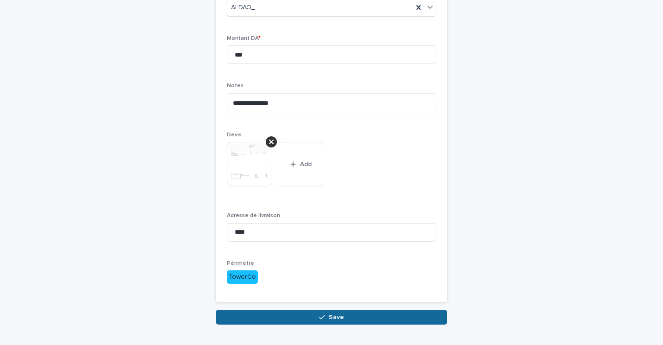
click at [321, 314] on icon "button" at bounding box center [322, 317] width 6 height 6
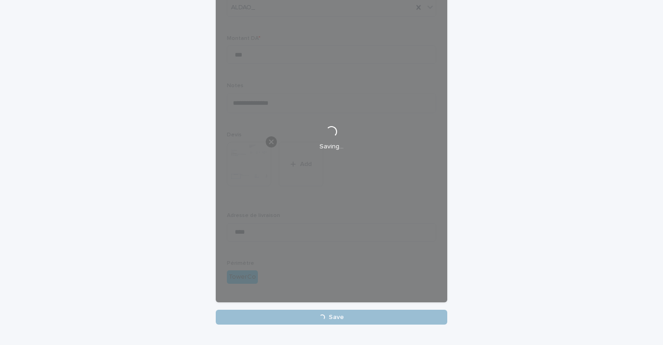
scroll to position [0, 0]
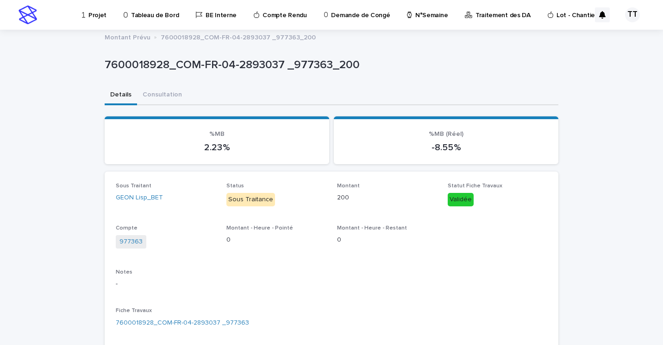
scroll to position [213, 0]
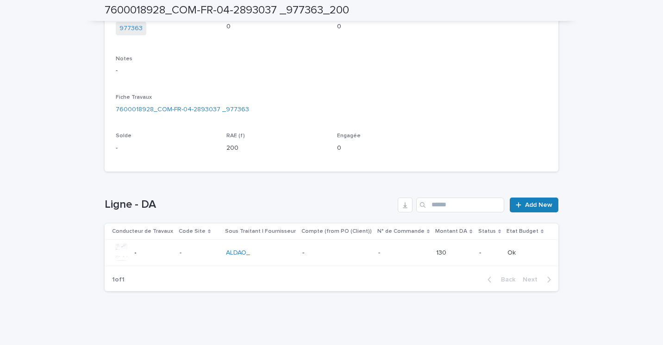
click at [341, 259] on div "-" at bounding box center [337, 252] width 69 height 15
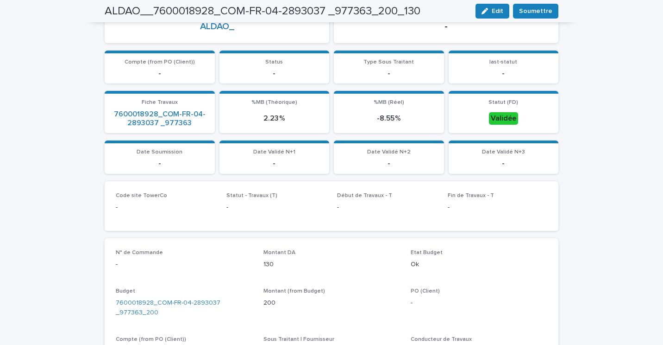
scroll to position [29, 0]
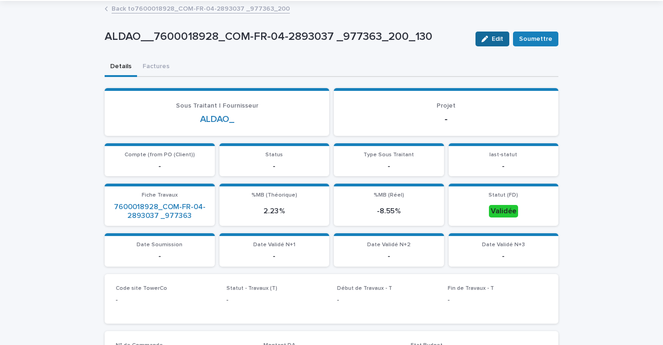
click at [490, 38] on div "button" at bounding box center [487, 39] width 10 height 6
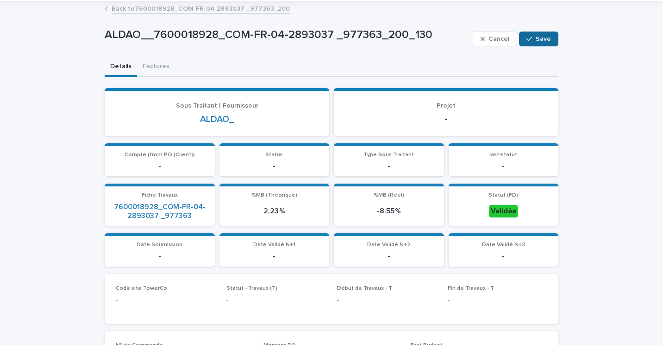
click at [531, 38] on div "button" at bounding box center [531, 39] width 9 height 6
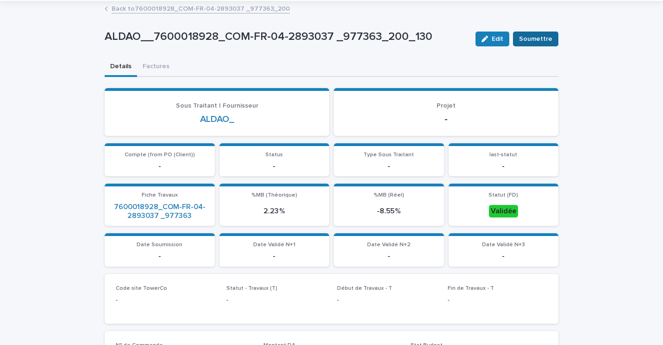
click at [530, 36] on span "Soumettre" at bounding box center [535, 38] width 33 height 9
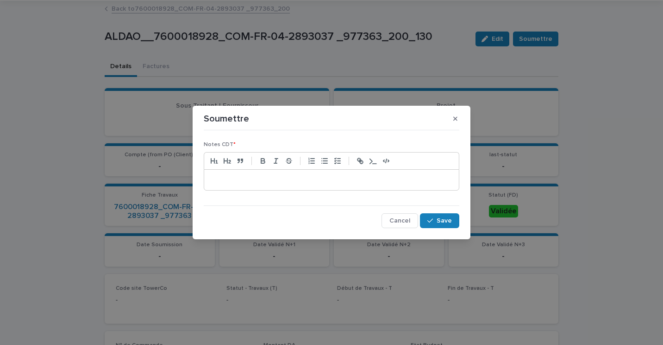
click at [329, 181] on p at bounding box center [331, 179] width 241 height 9
click at [428, 228] on div "**********" at bounding box center [332, 181] width 260 height 98
click at [431, 221] on icon "button" at bounding box center [431, 220] width 6 height 6
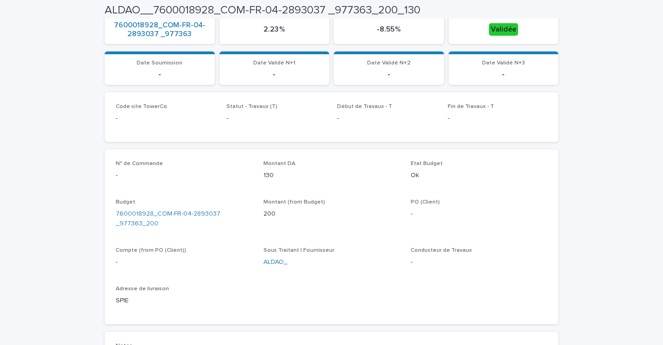
scroll to position [0, 0]
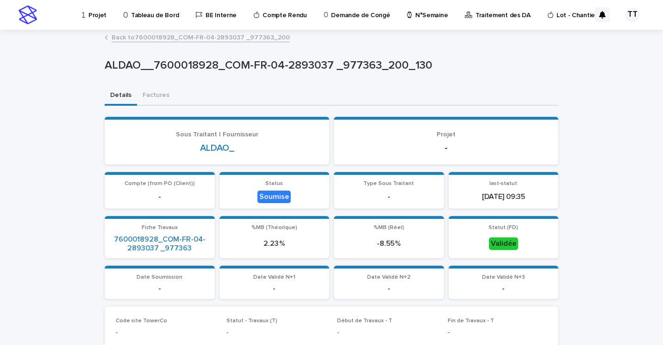
click at [162, 37] on link "Back to 7600018928_COM-FR-04-2893037 _977363_200" at bounding box center [201, 37] width 178 height 11
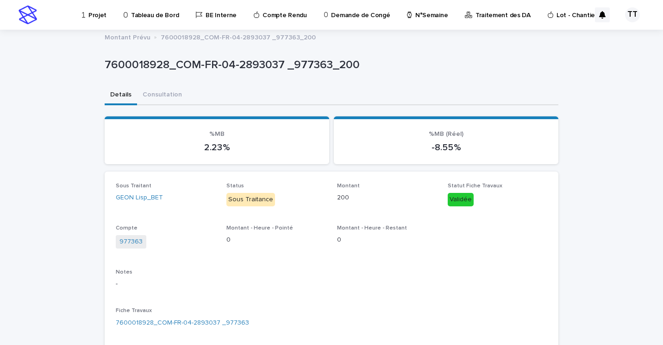
click at [88, 8] on p "Projet" at bounding box center [97, 9] width 18 height 19
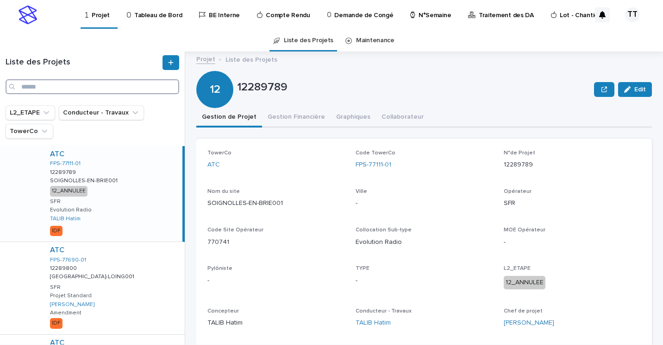
click at [67, 89] on input "Search" at bounding box center [93, 86] width 174 height 15
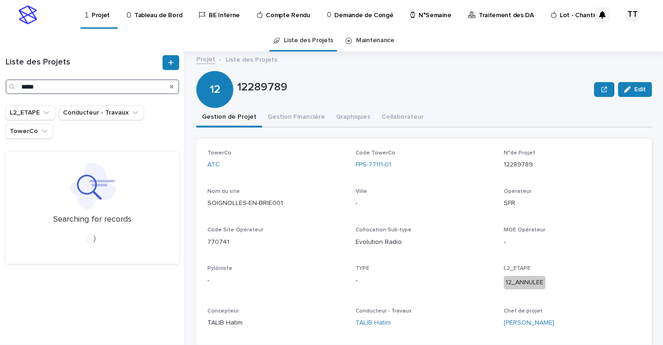
type input "*****"
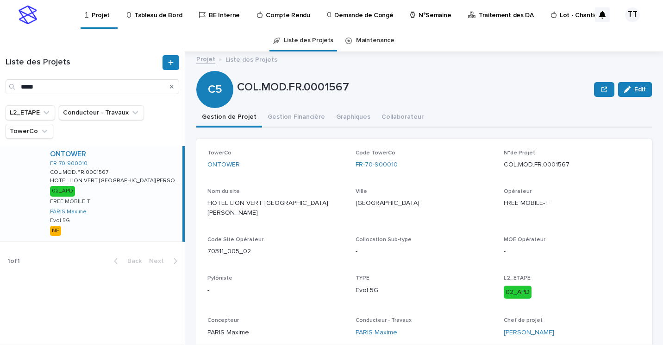
click at [122, 189] on div "ONTOWER FR-70-900010 COL.MOD.FR.0001567 COL.MOD.FR.0001567 HOTEL LION VERT [GEO…" at bounding box center [113, 193] width 140 height 95
click at [279, 118] on button "Gestion Financière" at bounding box center [296, 117] width 69 height 19
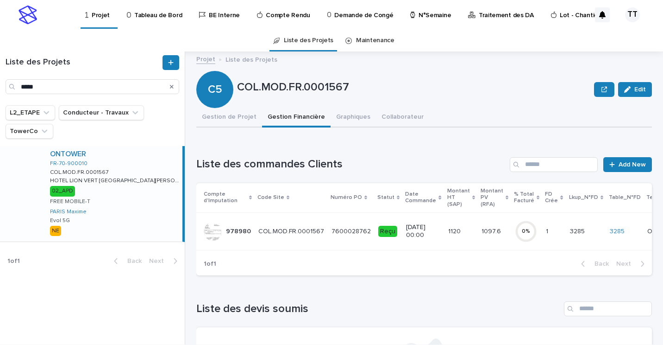
click at [445, 237] on td "1120 1120" at bounding box center [461, 231] width 33 height 38
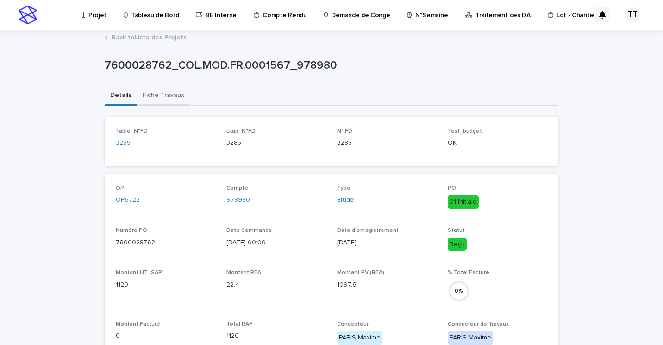
click at [157, 92] on button "Fiche Travaux" at bounding box center [163, 95] width 53 height 19
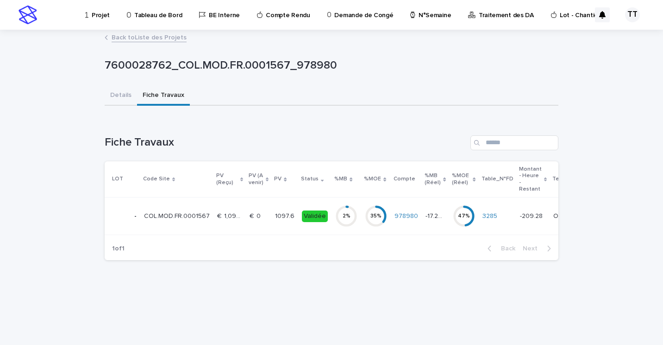
click at [401, 227] on td "978980" at bounding box center [406, 216] width 31 height 38
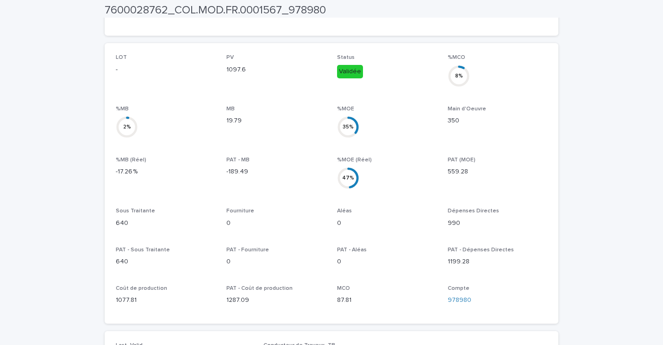
scroll to position [46, 0]
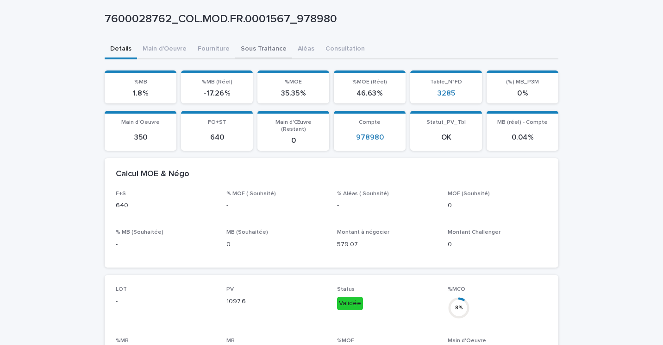
click at [257, 48] on div "7600028762_COL.MOD.FR.0001567_978980 7600028762_COL.MOD.FR.0001567_978980 Sorry…" at bounding box center [332, 349] width 454 height 731
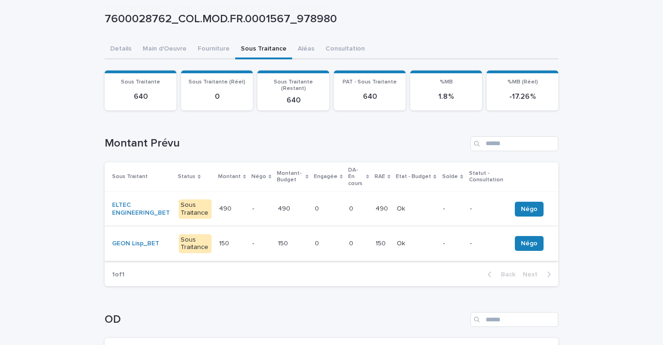
scroll to position [93, 0]
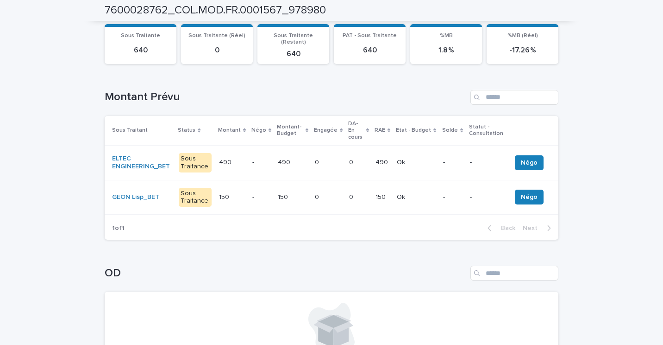
click at [434, 190] on div "Ok Ok" at bounding box center [416, 197] width 39 height 15
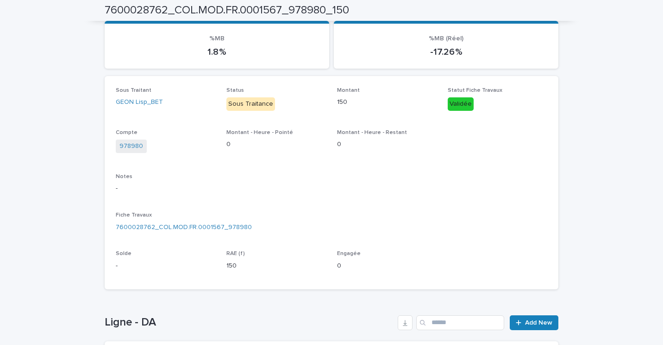
scroll to position [189, 0]
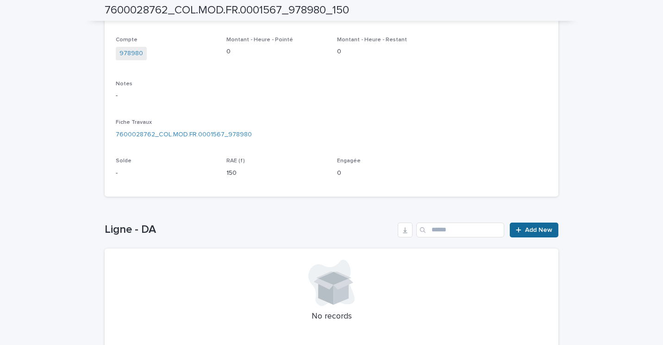
click at [531, 231] on span "Add New" at bounding box center [538, 230] width 27 height 6
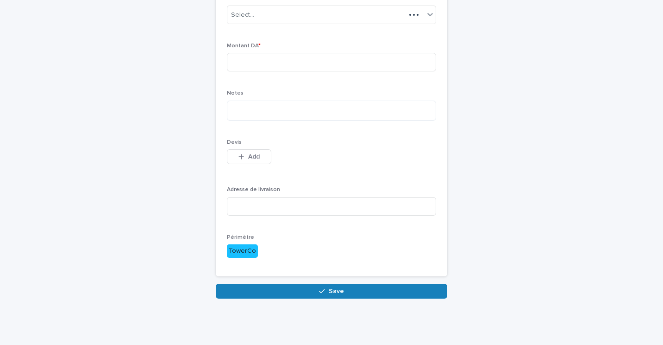
scroll to position [89, 0]
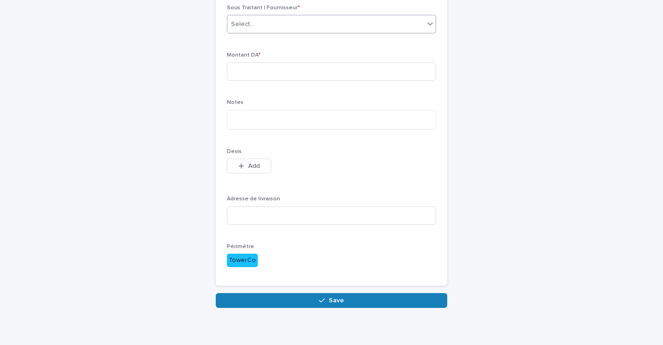
click at [317, 26] on div "Select..." at bounding box center [325, 24] width 197 height 15
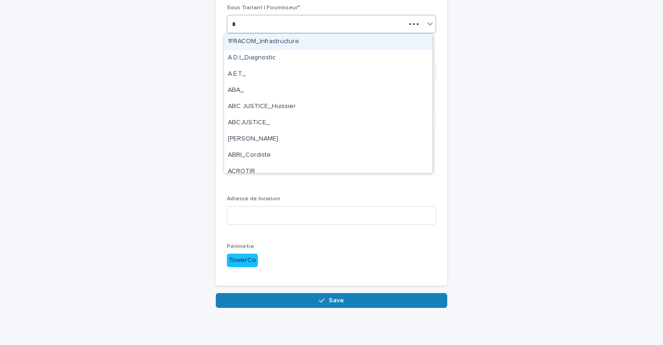
type input "**"
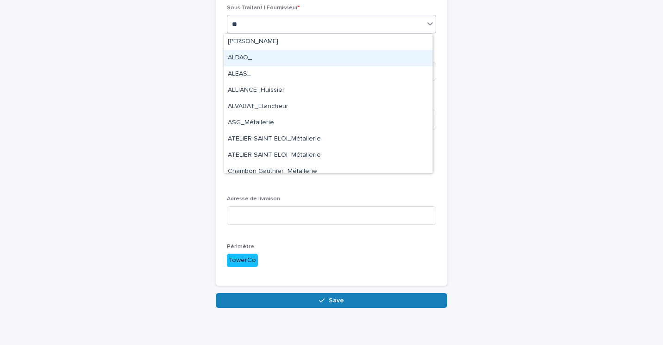
click at [300, 55] on div "ALDAO_" at bounding box center [328, 58] width 208 height 16
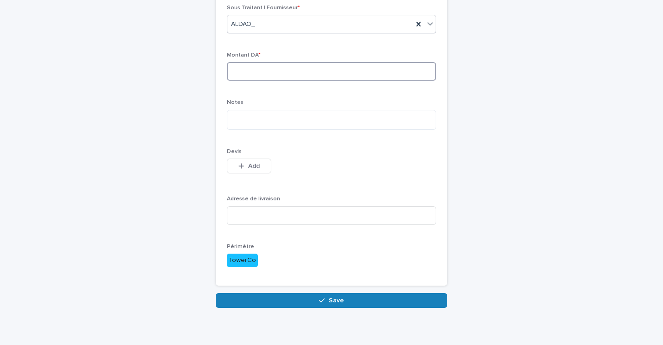
click at [296, 67] on input at bounding box center [331, 71] width 209 height 19
type input "***"
click at [257, 117] on textarea at bounding box center [331, 120] width 209 height 20
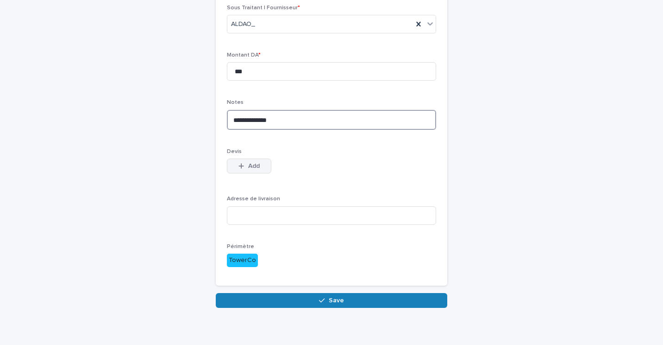
type textarea "**********"
click at [244, 162] on button "Add" at bounding box center [249, 165] width 44 height 15
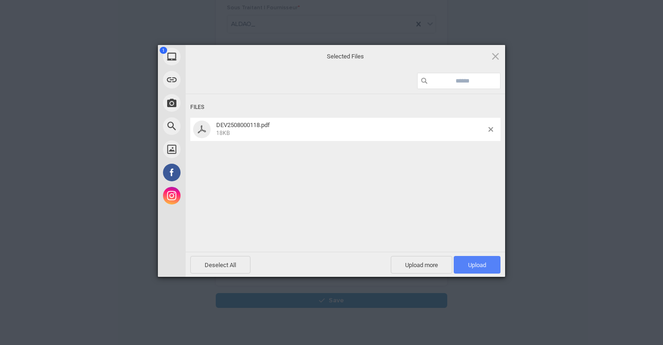
click at [472, 263] on span "Upload 1" at bounding box center [477, 264] width 18 height 7
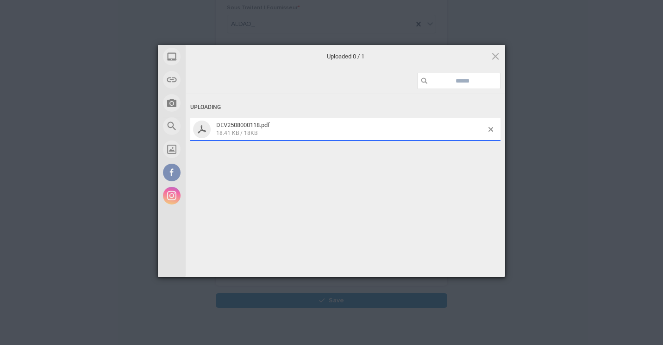
scroll to position [106, 0]
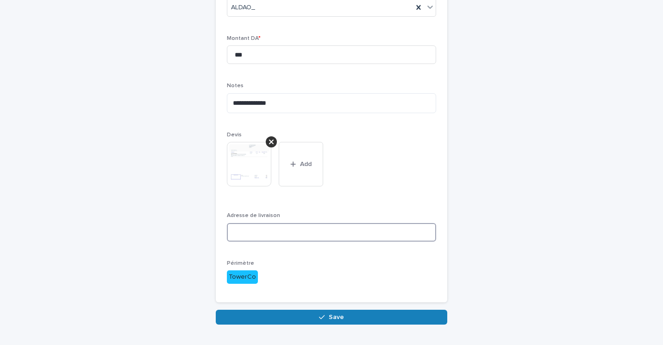
click at [302, 229] on input at bounding box center [331, 232] width 209 height 19
type input "****"
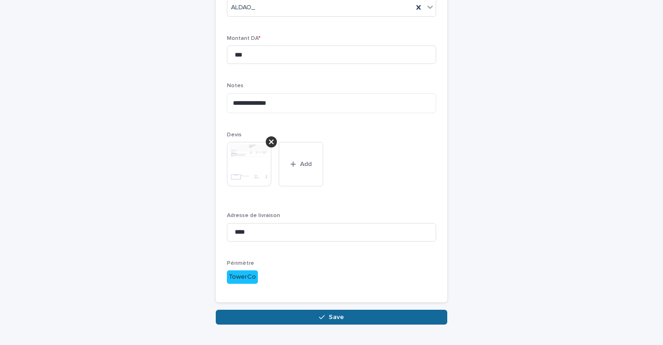
click at [335, 315] on span "Save" at bounding box center [336, 317] width 15 height 6
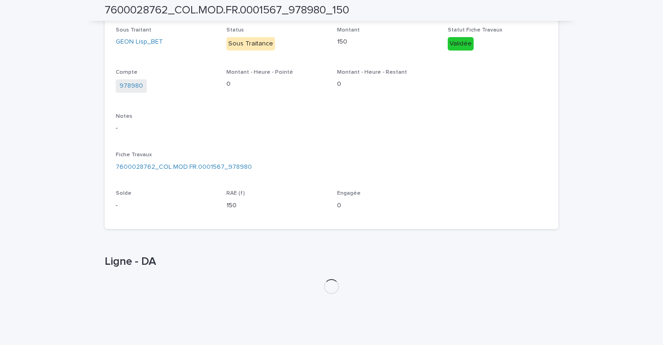
scroll to position [183, 0]
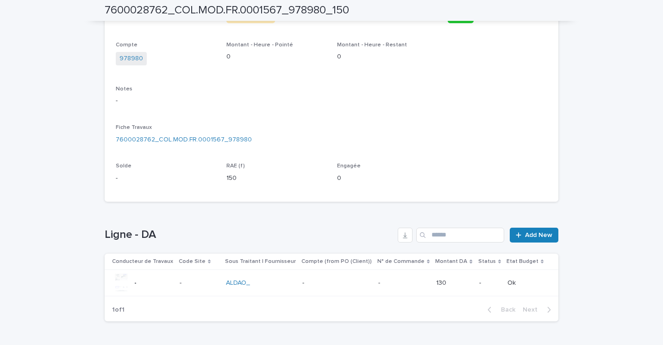
click at [354, 290] on div "-" at bounding box center [337, 282] width 69 height 15
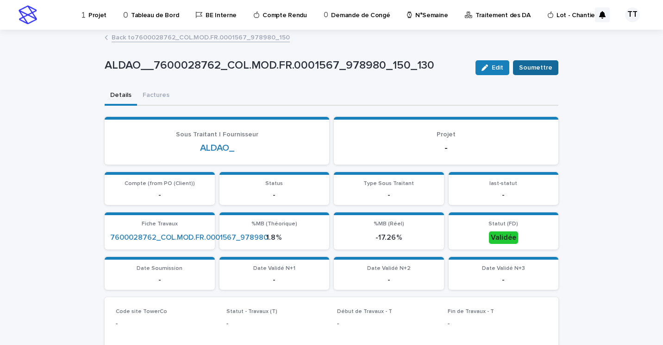
click at [518, 69] on button "Soumettre" at bounding box center [535, 67] width 45 height 15
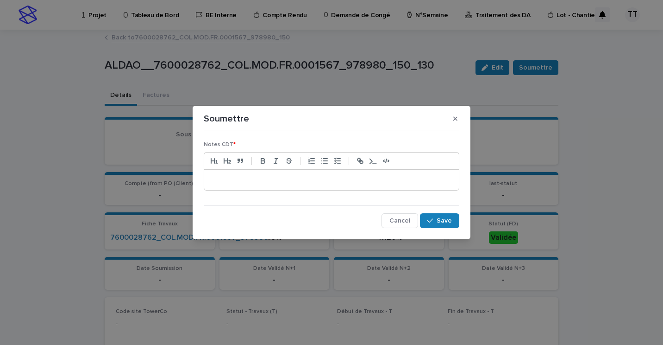
click at [312, 181] on p at bounding box center [331, 179] width 241 height 9
drag, startPoint x: 284, startPoint y: 182, endPoint x: 190, endPoint y: 176, distance: 94.7
click at [191, 176] on div "**********" at bounding box center [331, 172] width 663 height 345
click at [436, 218] on div "button" at bounding box center [432, 220] width 9 height 6
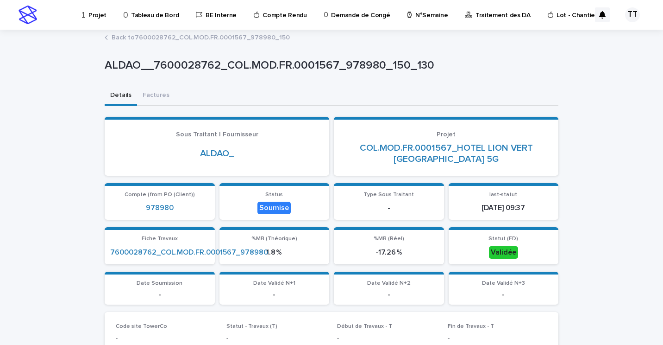
click at [200, 38] on link "Back to 7600028762_COL.MOD.FR.0001567_978980_150" at bounding box center [201, 37] width 178 height 11
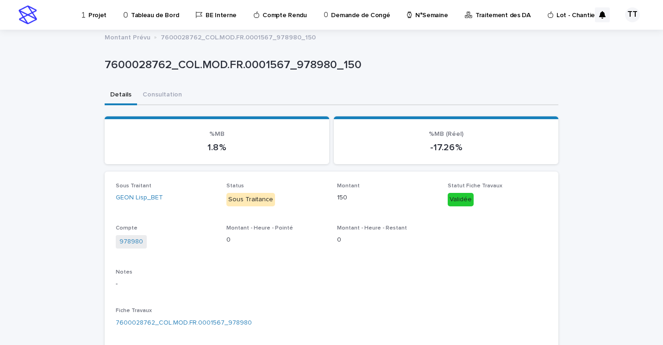
scroll to position [93, 0]
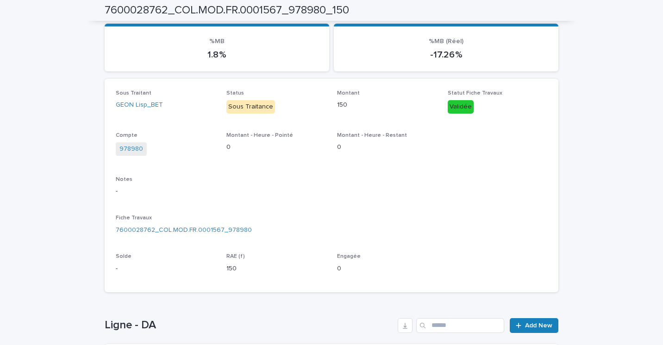
click at [376, 210] on div "Sous Traitant GEON Lisp_BET Status Sous Traitance Montant 150 Statut Fiche Trav…" at bounding box center [332, 185] width 432 height 191
